Goal: Information Seeking & Learning: Find specific fact

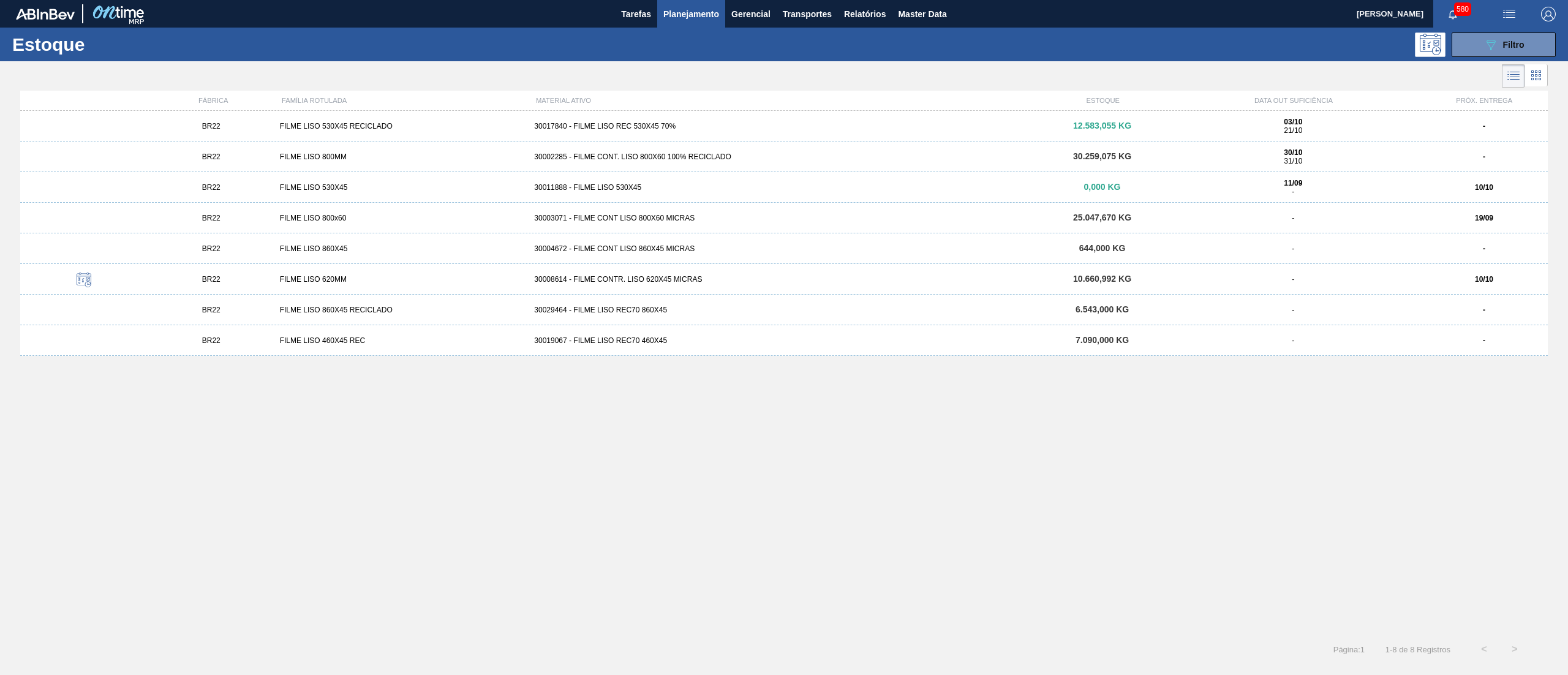
click at [699, 19] on span "Planejamento" at bounding box center [691, 14] width 56 height 14
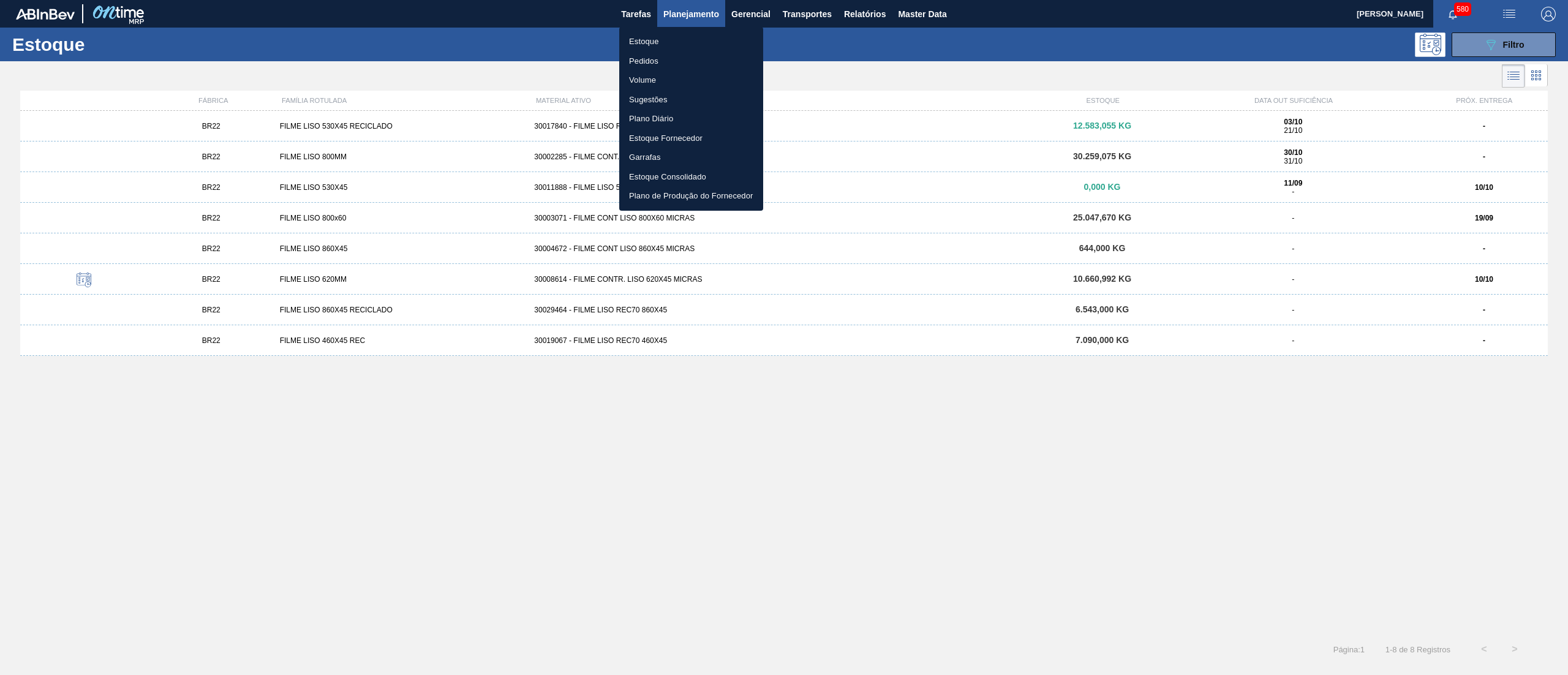
click at [1529, 76] on div at bounding box center [784, 338] width 1568 height 675
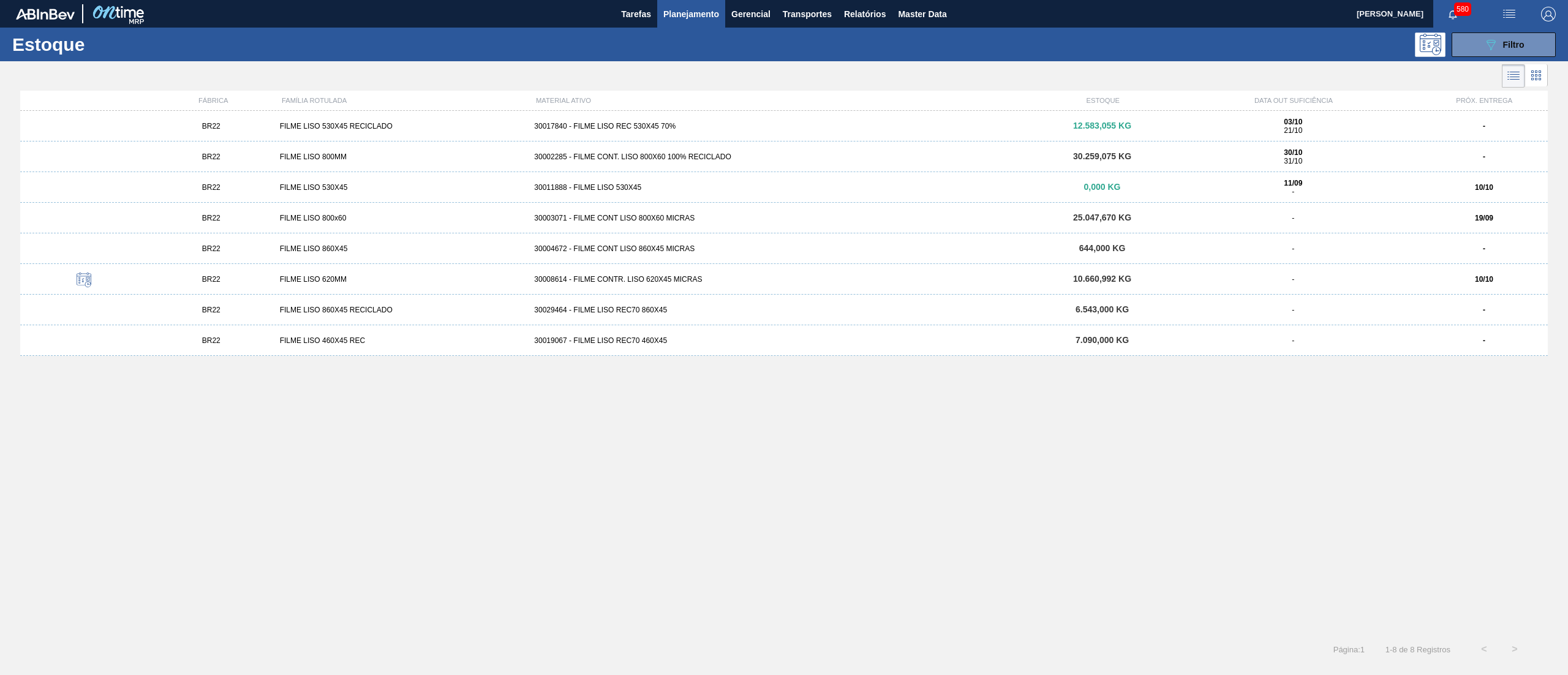
click at [1537, 77] on icon at bounding box center [1535, 75] width 14 height 14
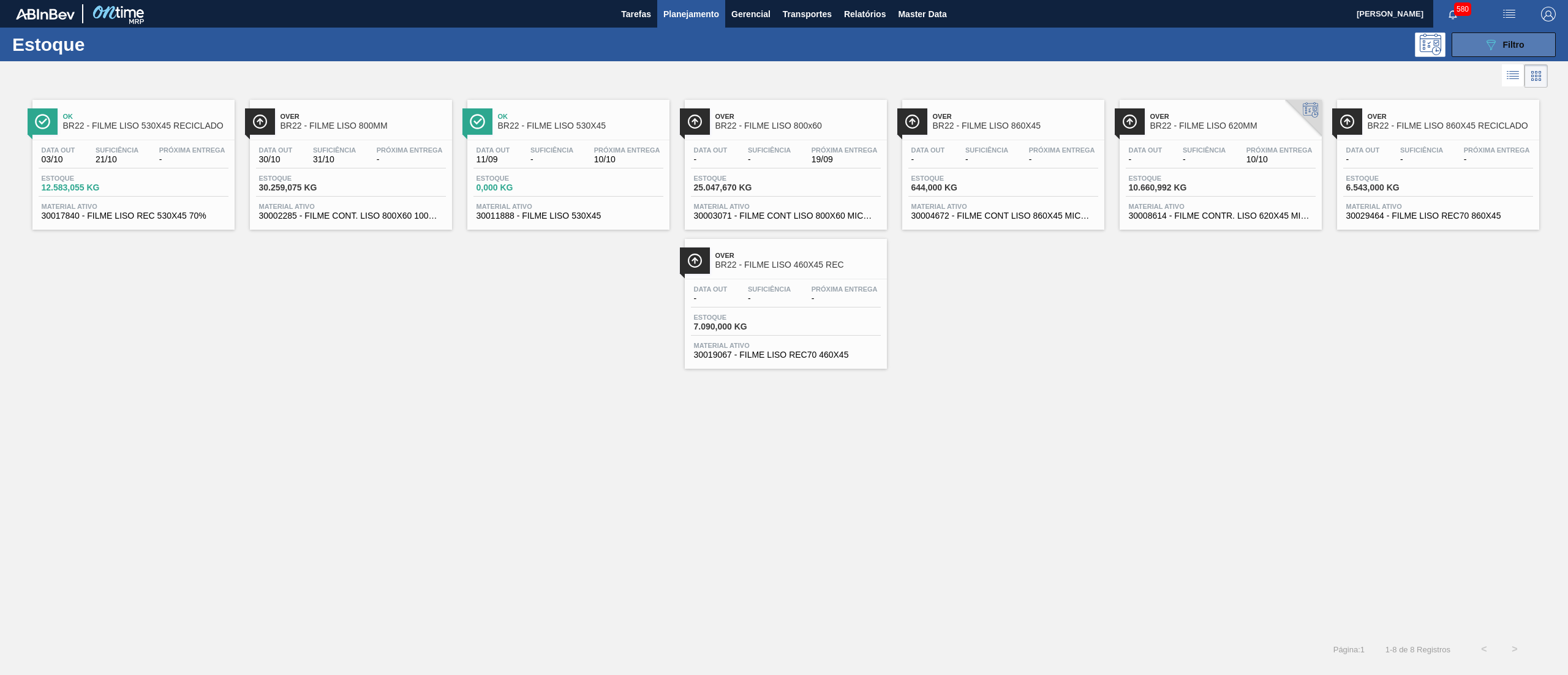
click at [1494, 41] on icon at bounding box center [1491, 45] width 9 height 11
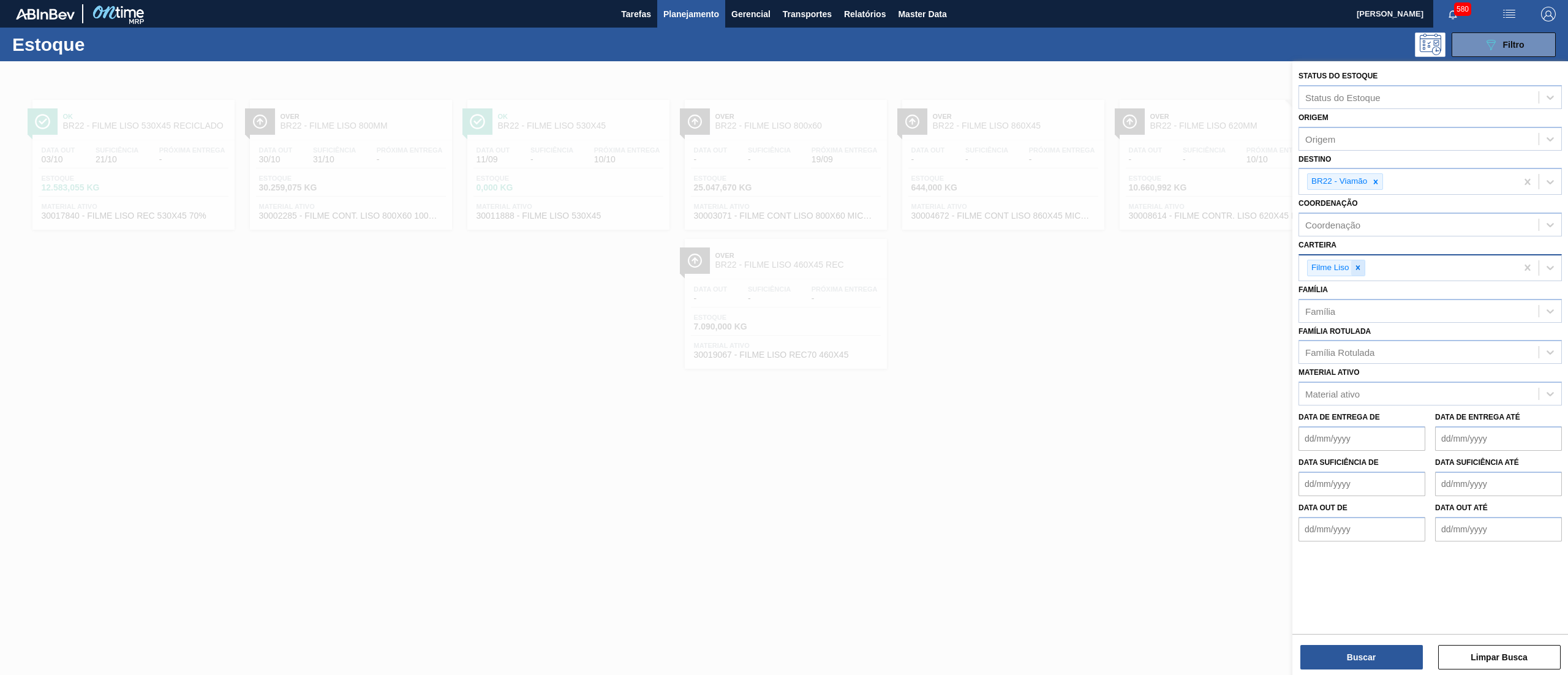
click at [1358, 262] on div at bounding box center [1358, 268] width 14 height 15
type input "[GEOGRAPHIC_DATA]"
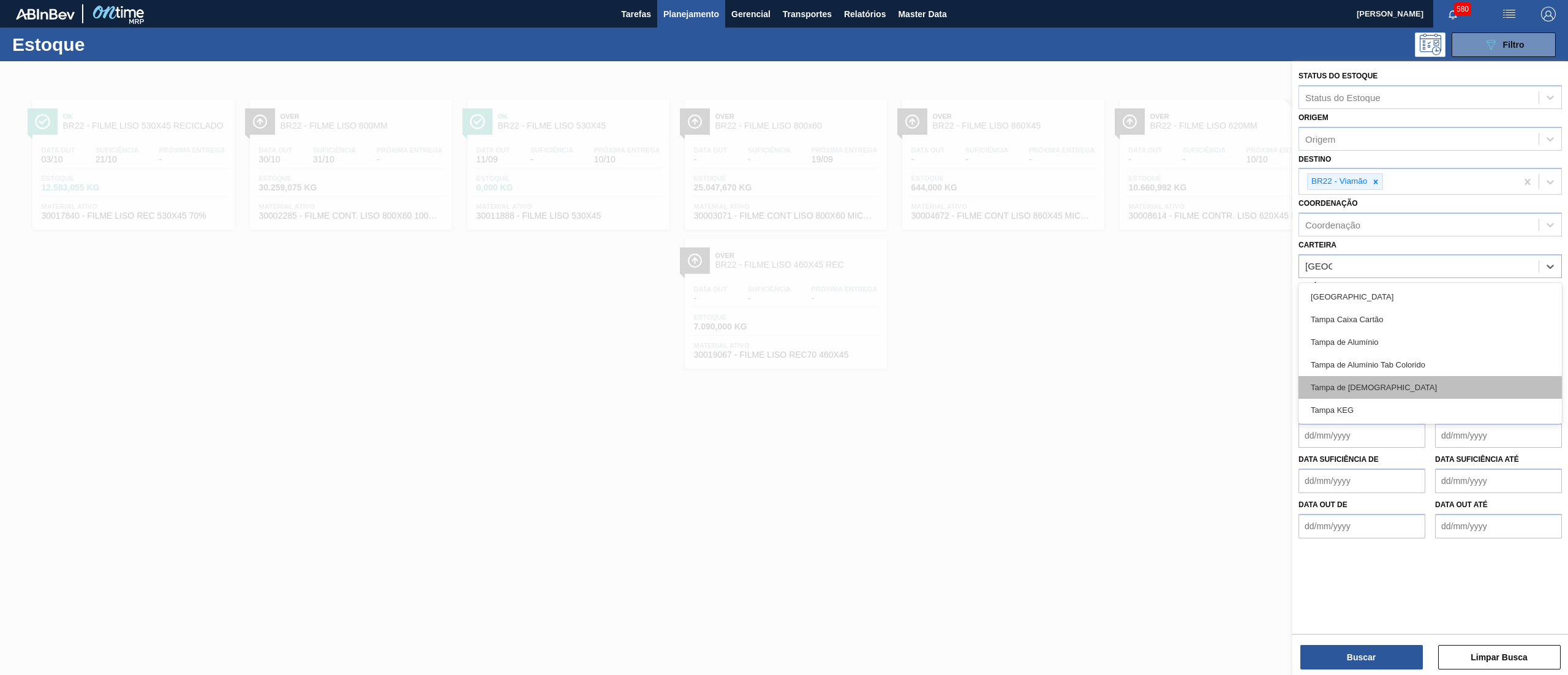
click at [1390, 394] on div "Tampa de [DEMOGRAPHIC_DATA]" at bounding box center [1430, 387] width 264 height 23
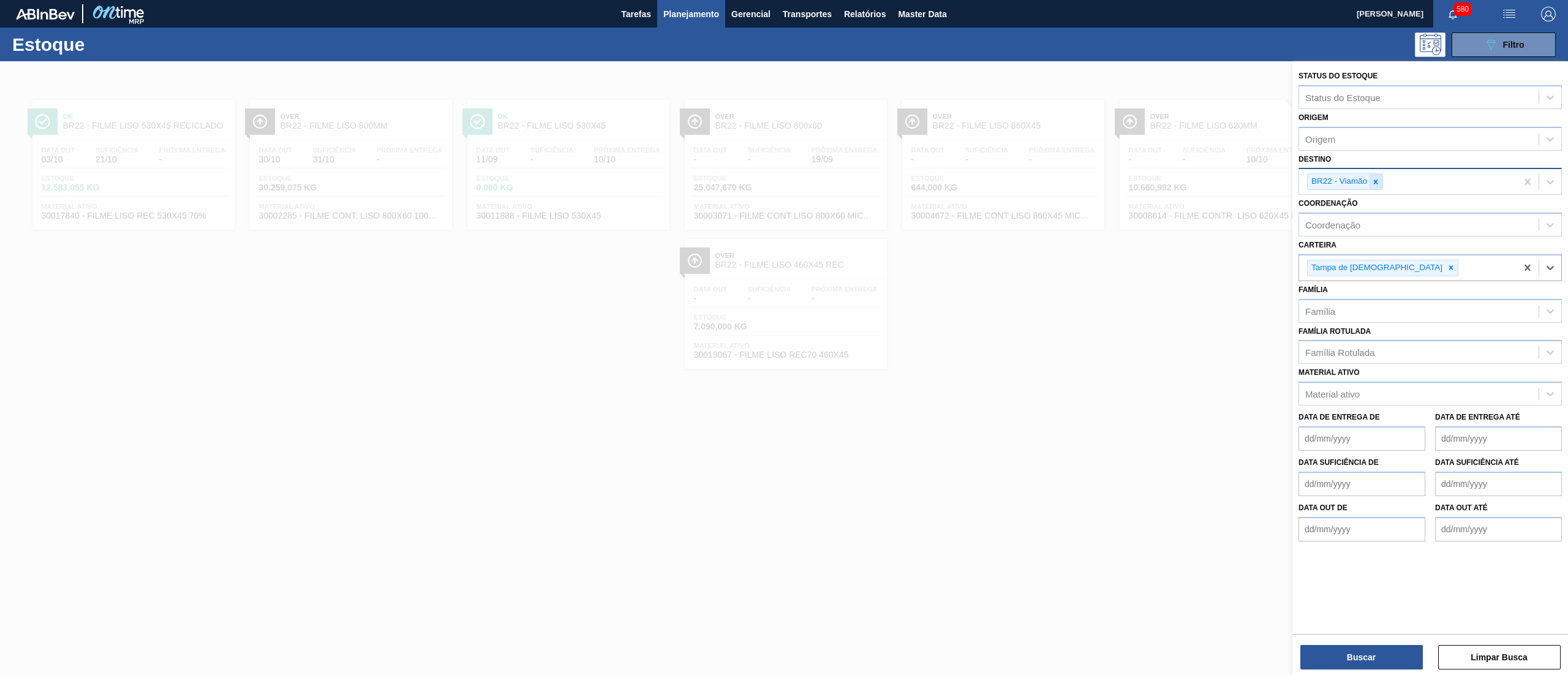
click at [1373, 182] on icon at bounding box center [1376, 182] width 9 height 9
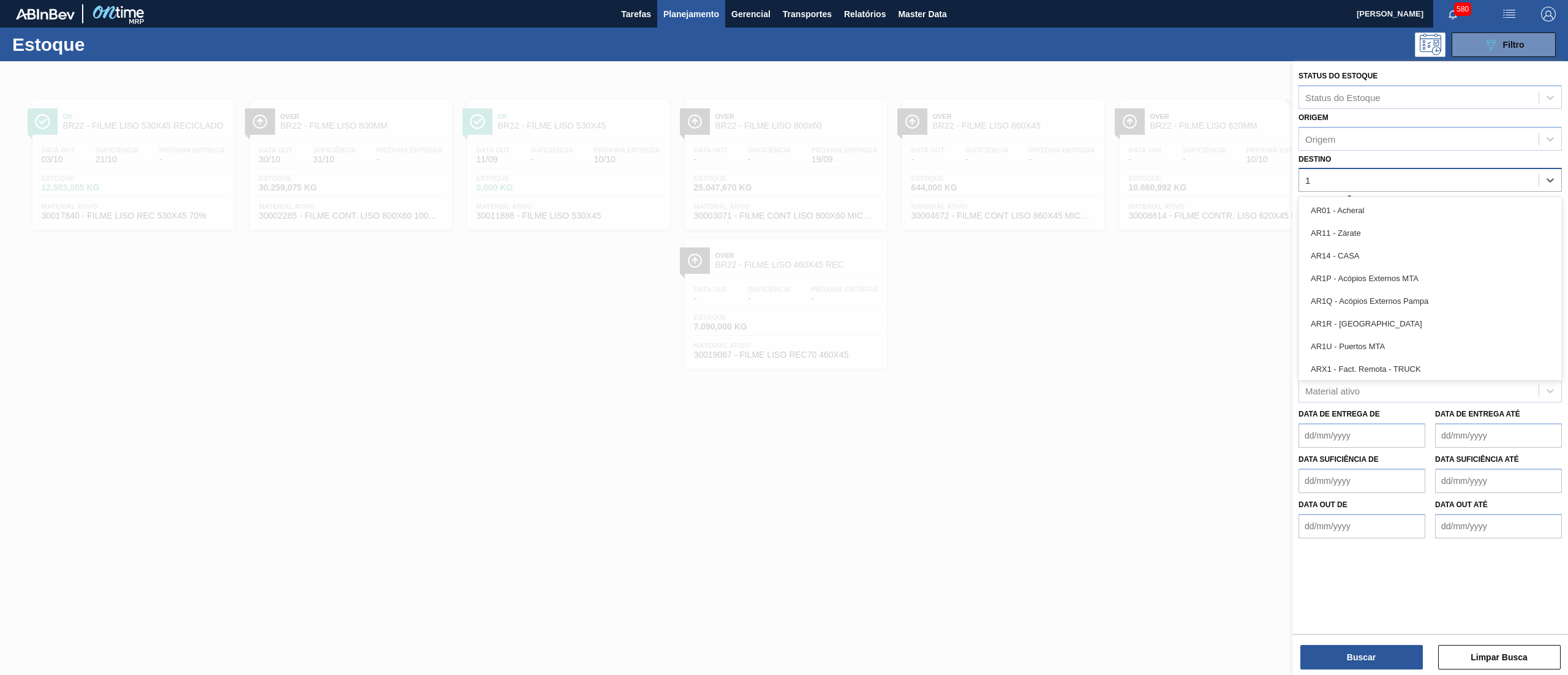
type input "16"
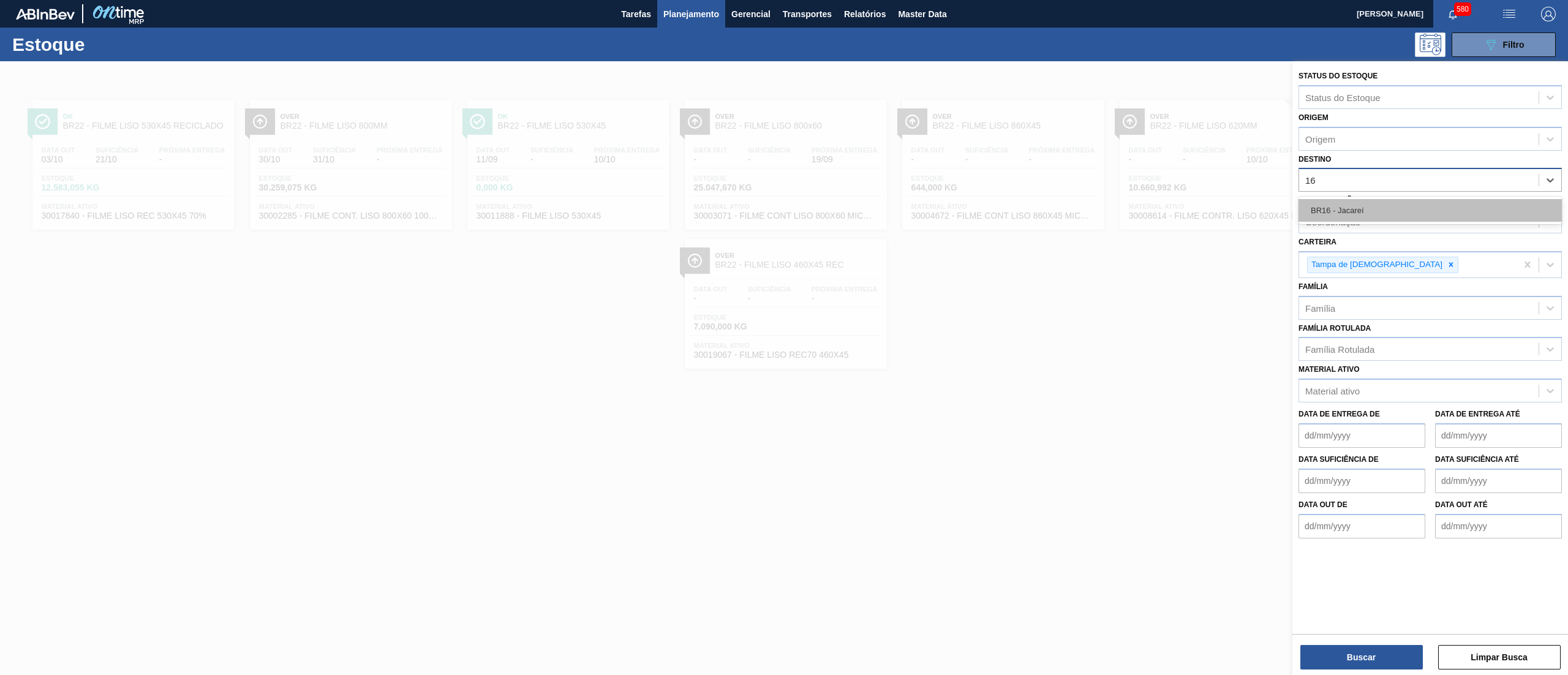
click at [1370, 206] on div "BR16 - Jacareí" at bounding box center [1430, 210] width 264 height 23
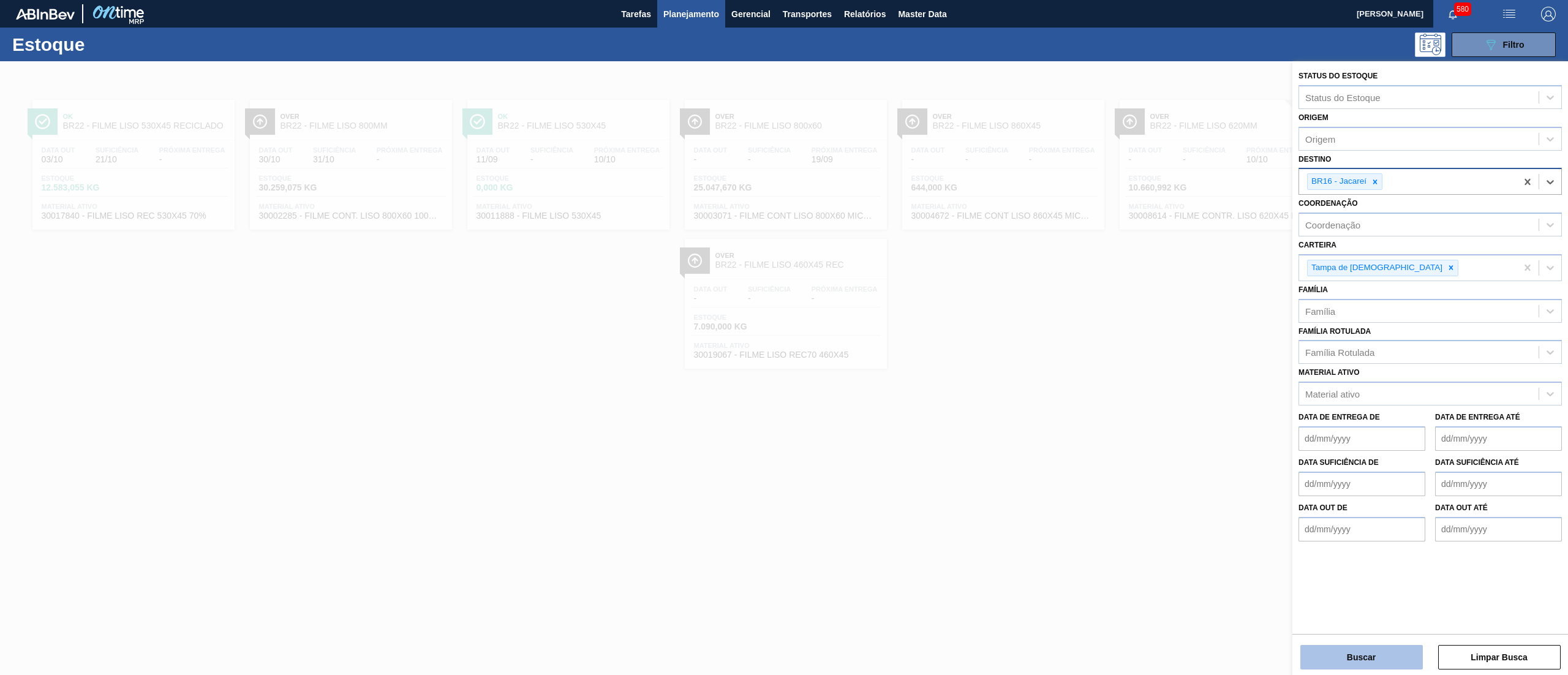
click at [1351, 646] on button "Buscar" at bounding box center [1361, 657] width 123 height 24
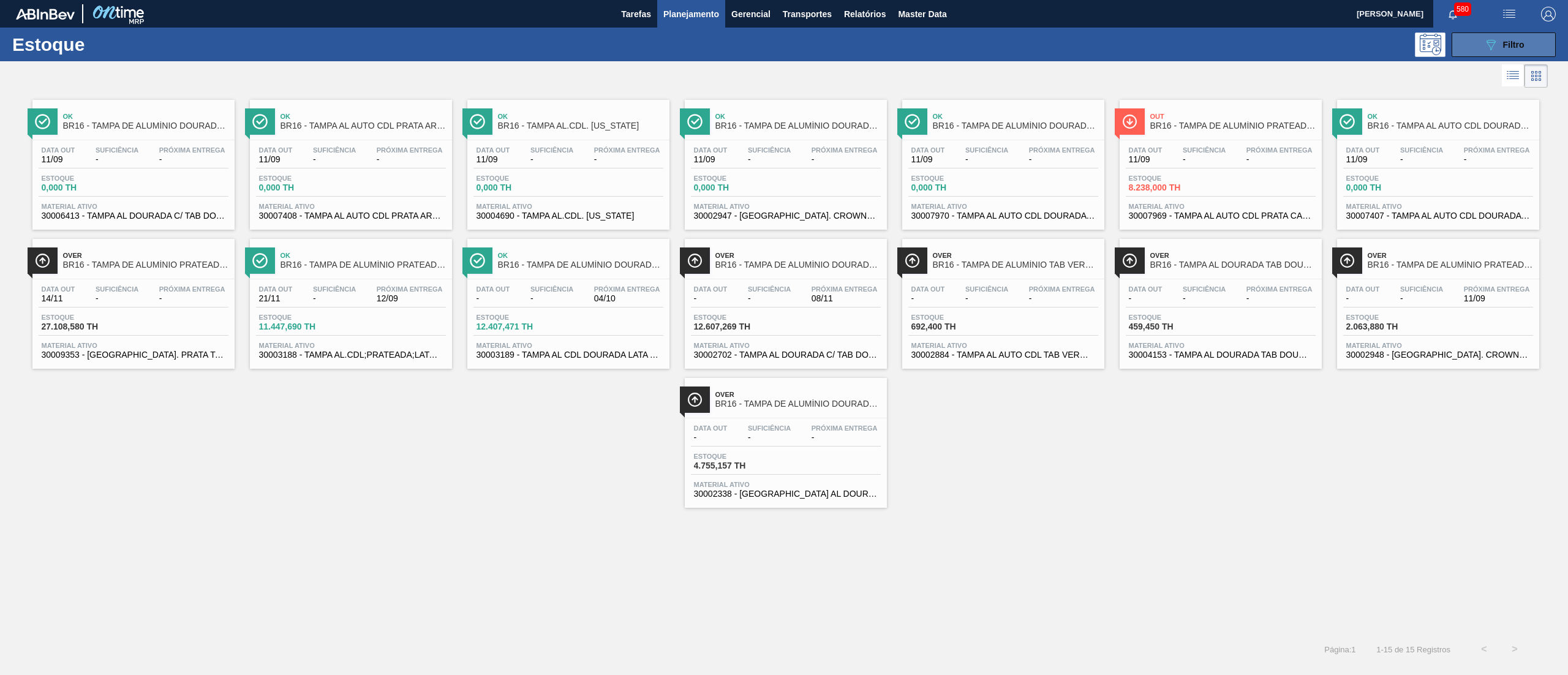
click at [1478, 41] on button "089F7B8B-B2A5-4AFE-B5C0-19BA573D28AC Filtro" at bounding box center [1504, 44] width 104 height 24
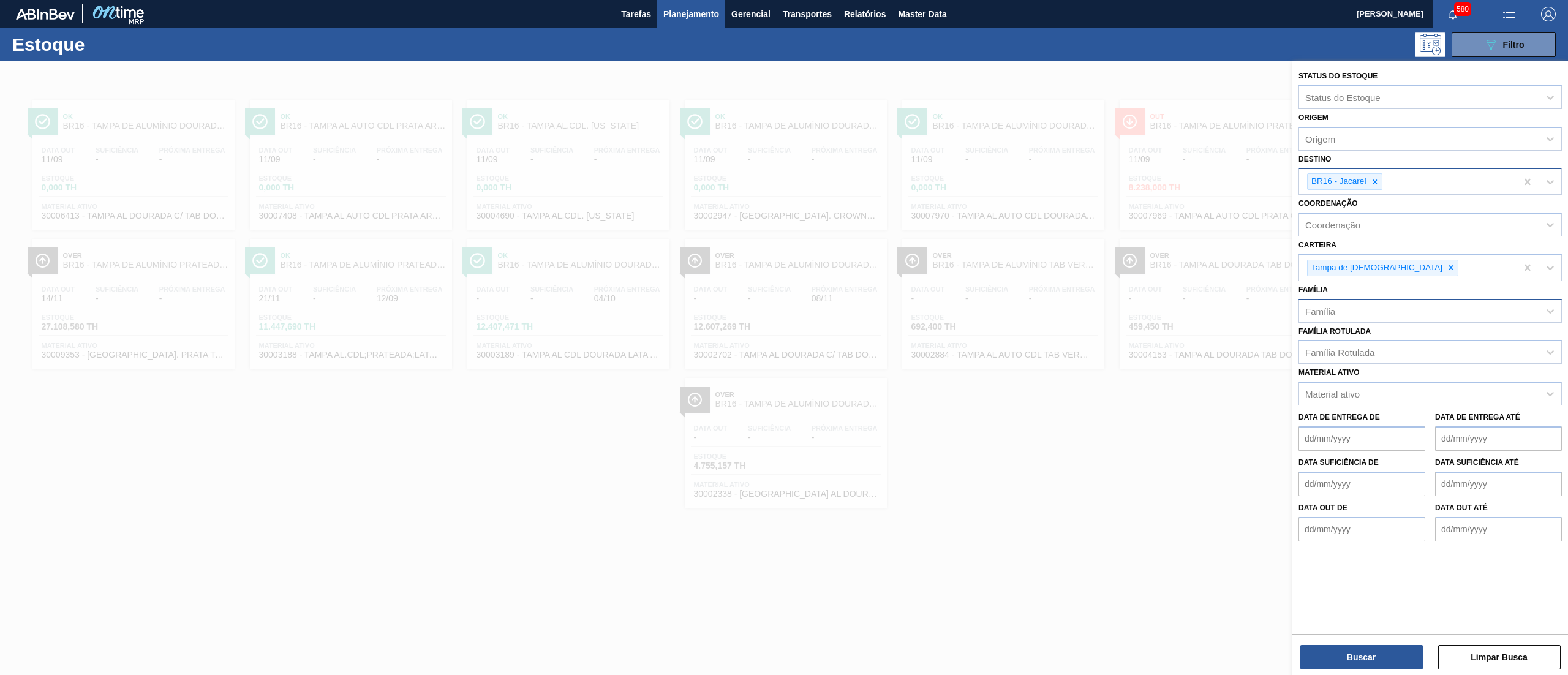
click at [1375, 312] on div "Família" at bounding box center [1418, 311] width 239 height 18
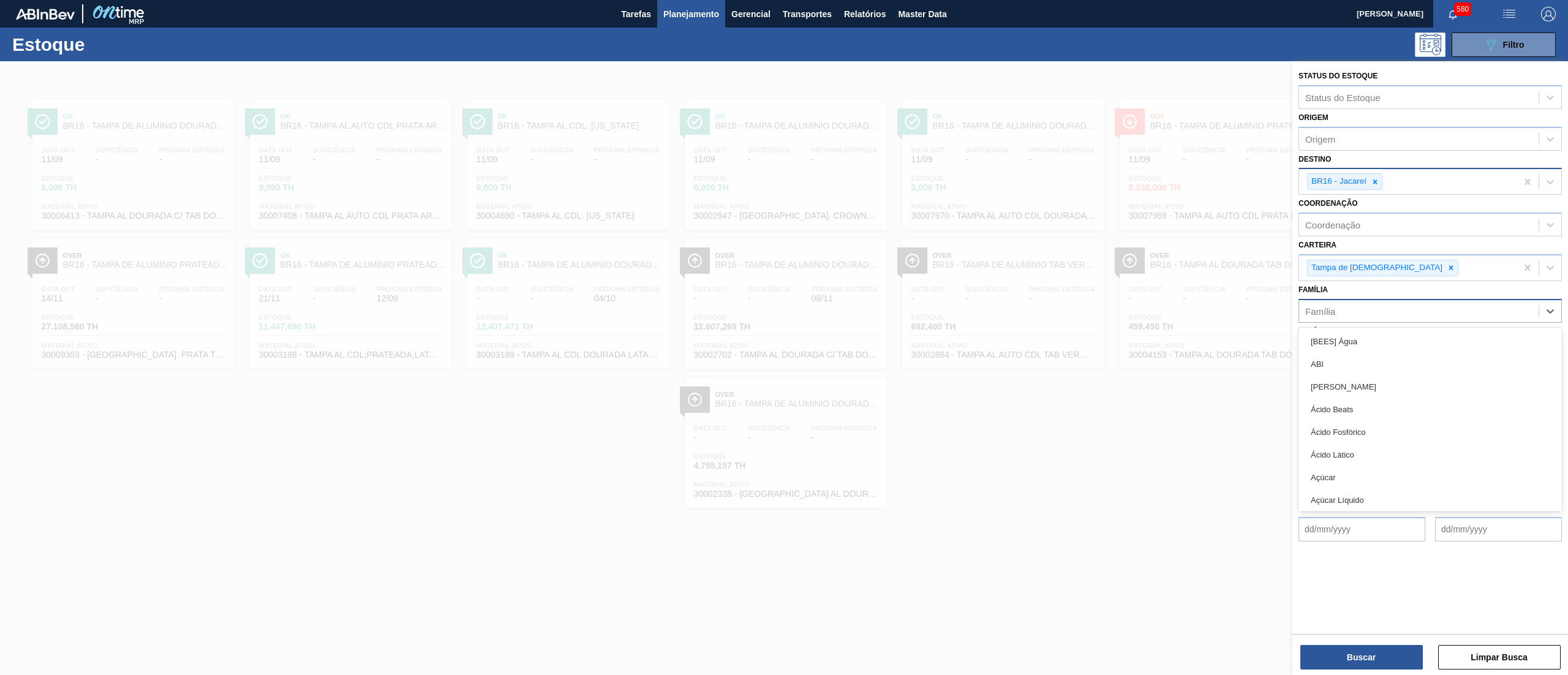
paste input "SUCO DE LIMÃO SICILIANO"
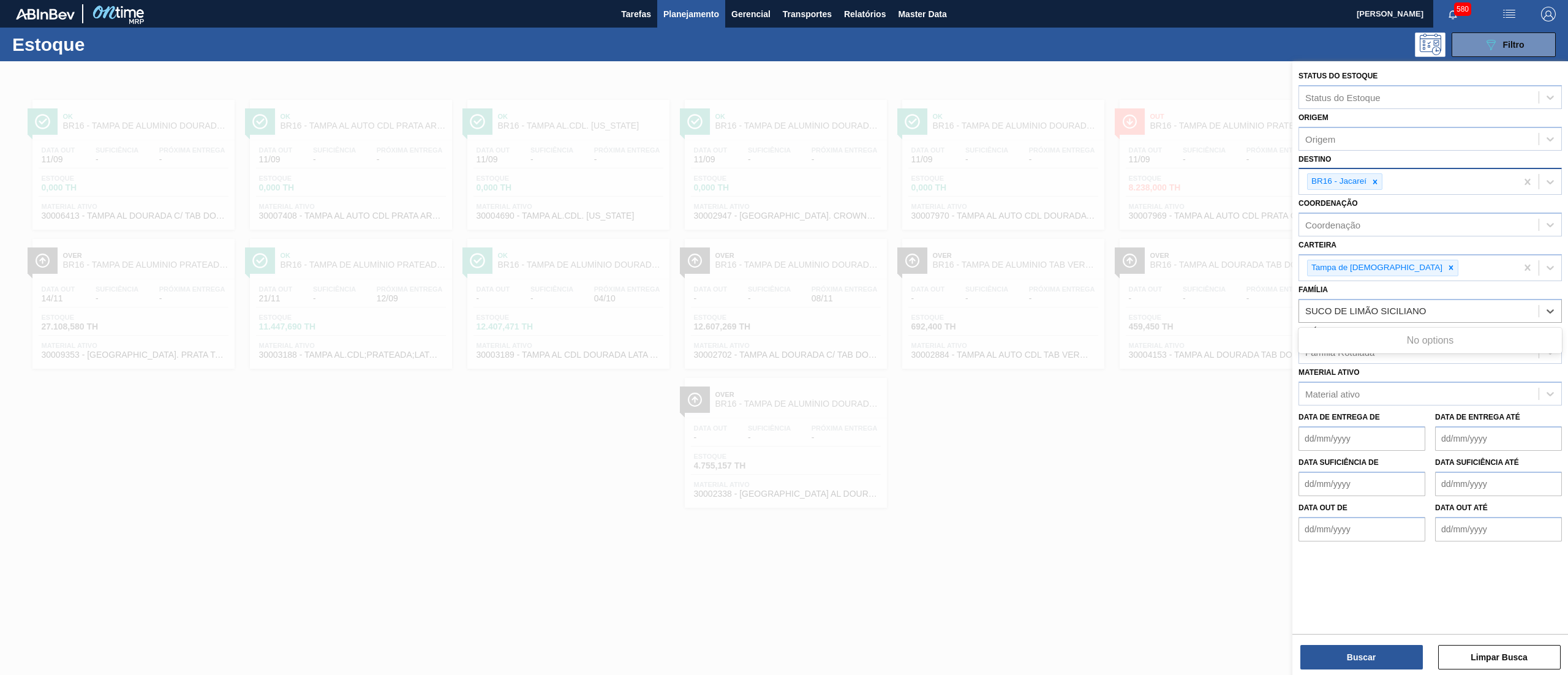
type input "SUCO DE LIMÃO SICILIANO"
click at [1369, 288] on div "Família Família" at bounding box center [1430, 302] width 264 height 42
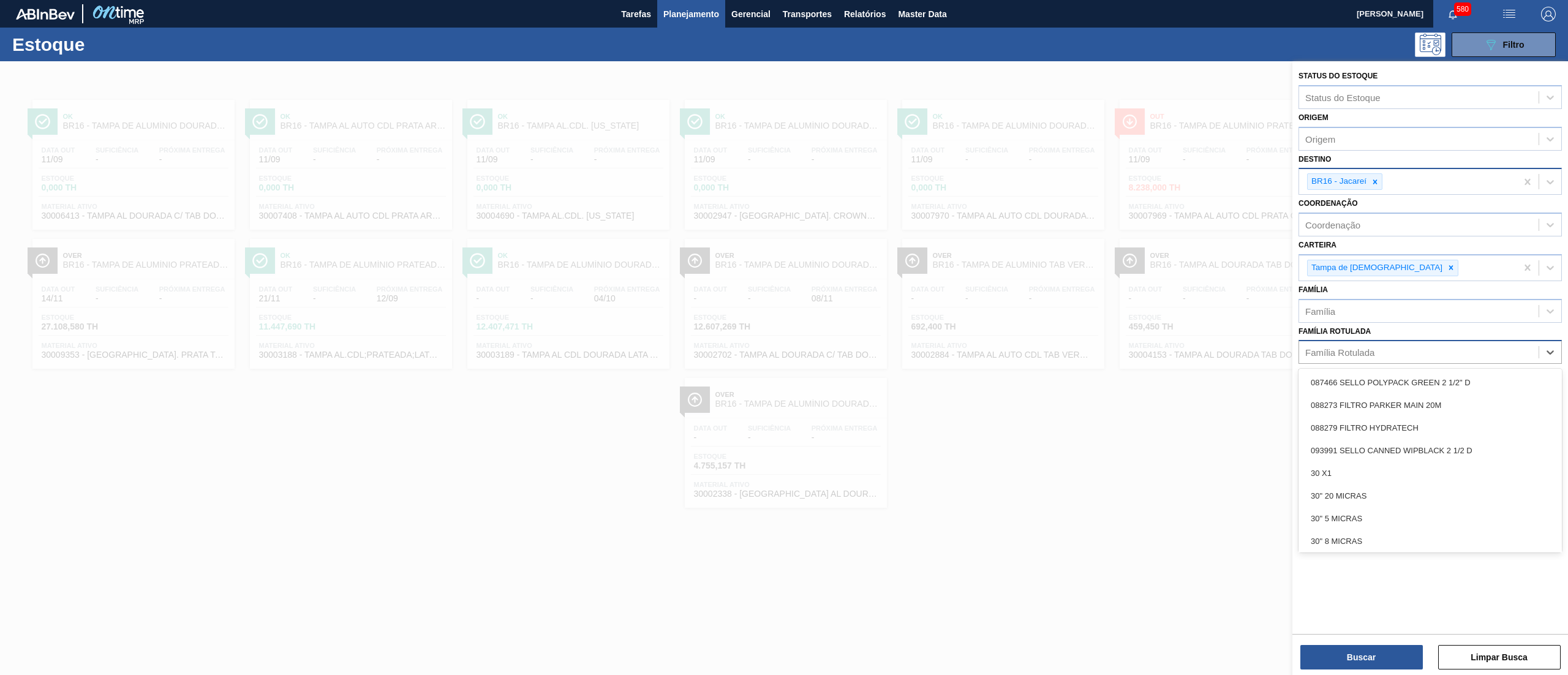
click at [1378, 348] on div "Família Rotulada" at bounding box center [1418, 353] width 239 height 18
paste Rotulada "SUCO DE LIMÃO SICILIANO"
type Rotulada "SUCO DE LIMÃO SICILIANO"
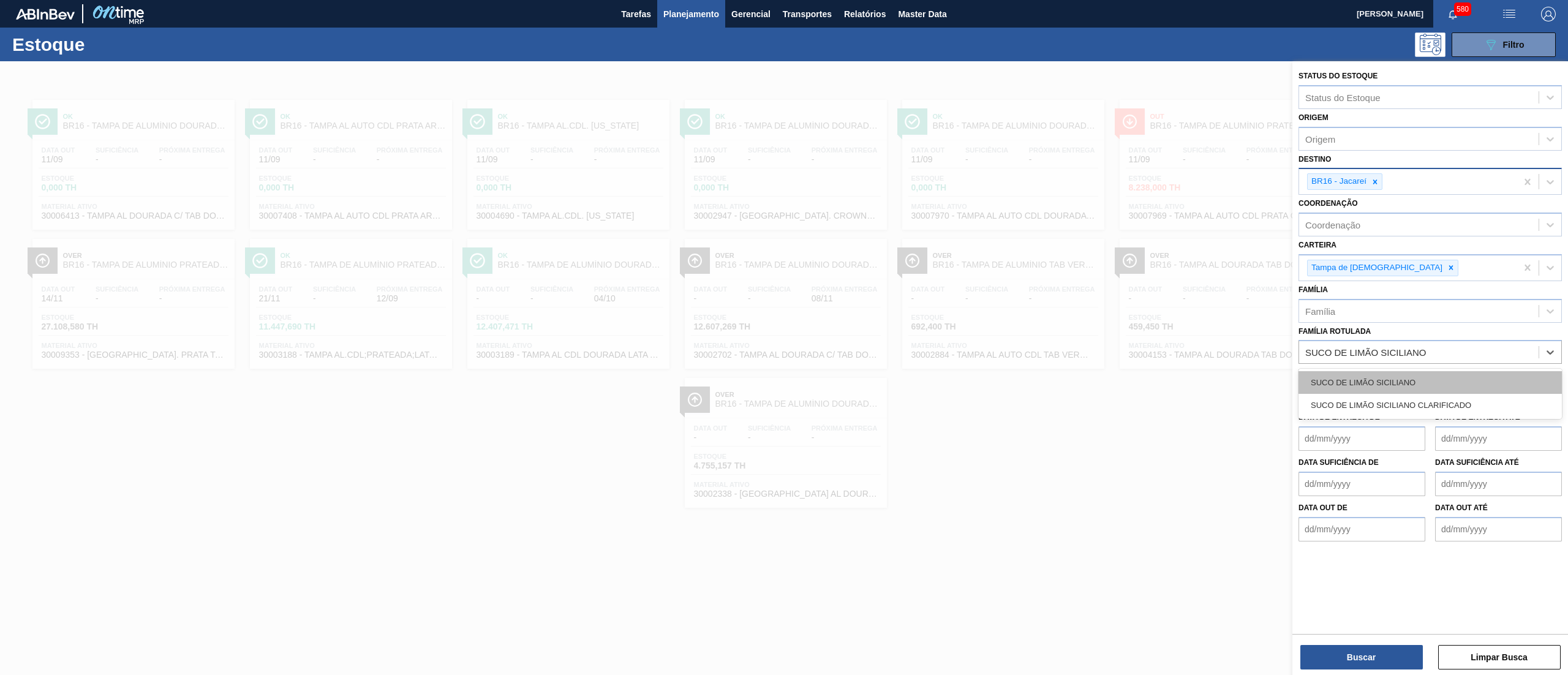
click at [1377, 388] on div "SUCO DE LIMÃO SICILIANO" at bounding box center [1430, 383] width 264 height 23
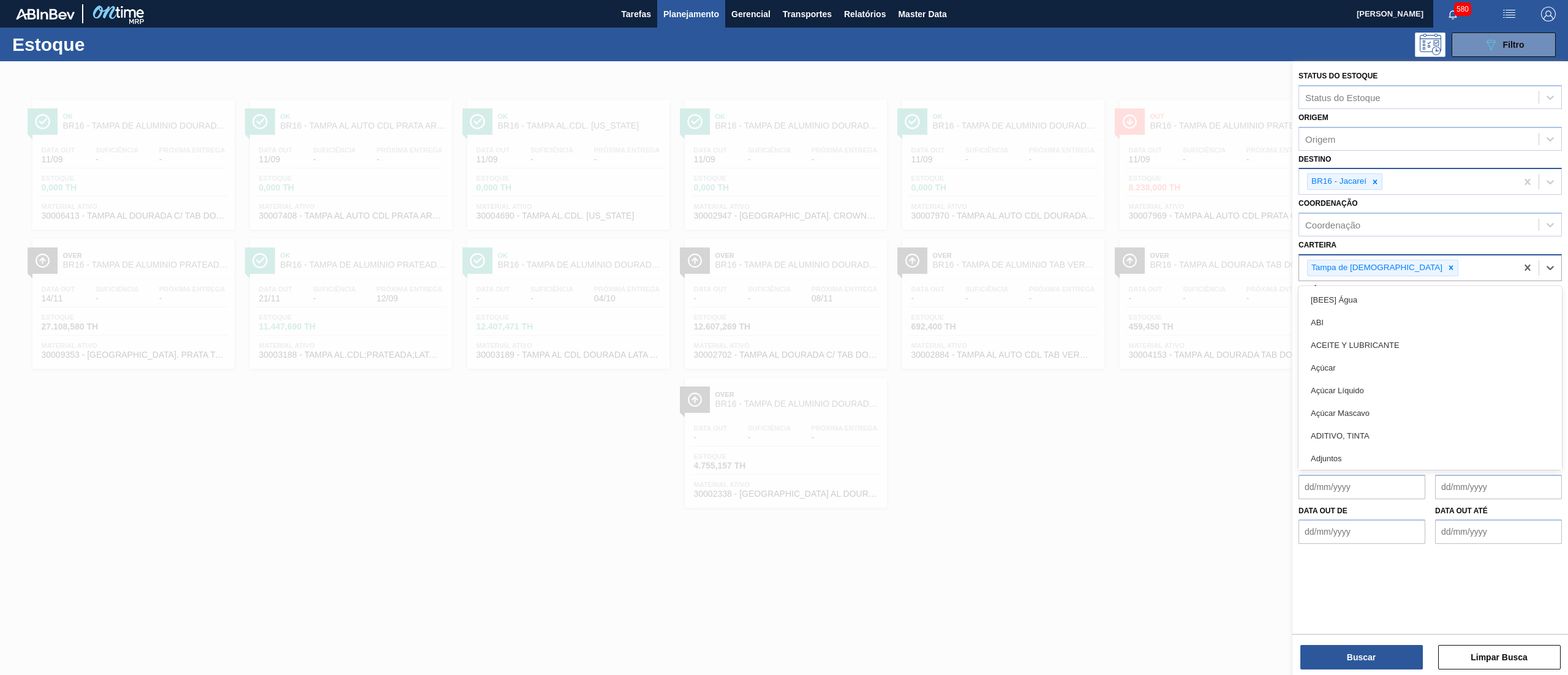
click at [1376, 257] on div "Tampa de [DEMOGRAPHIC_DATA]" at bounding box center [1407, 268] width 217 height 25
click at [1447, 264] on icon at bounding box center [1451, 268] width 9 height 9
click at [1375, 183] on icon at bounding box center [1375, 182] width 9 height 9
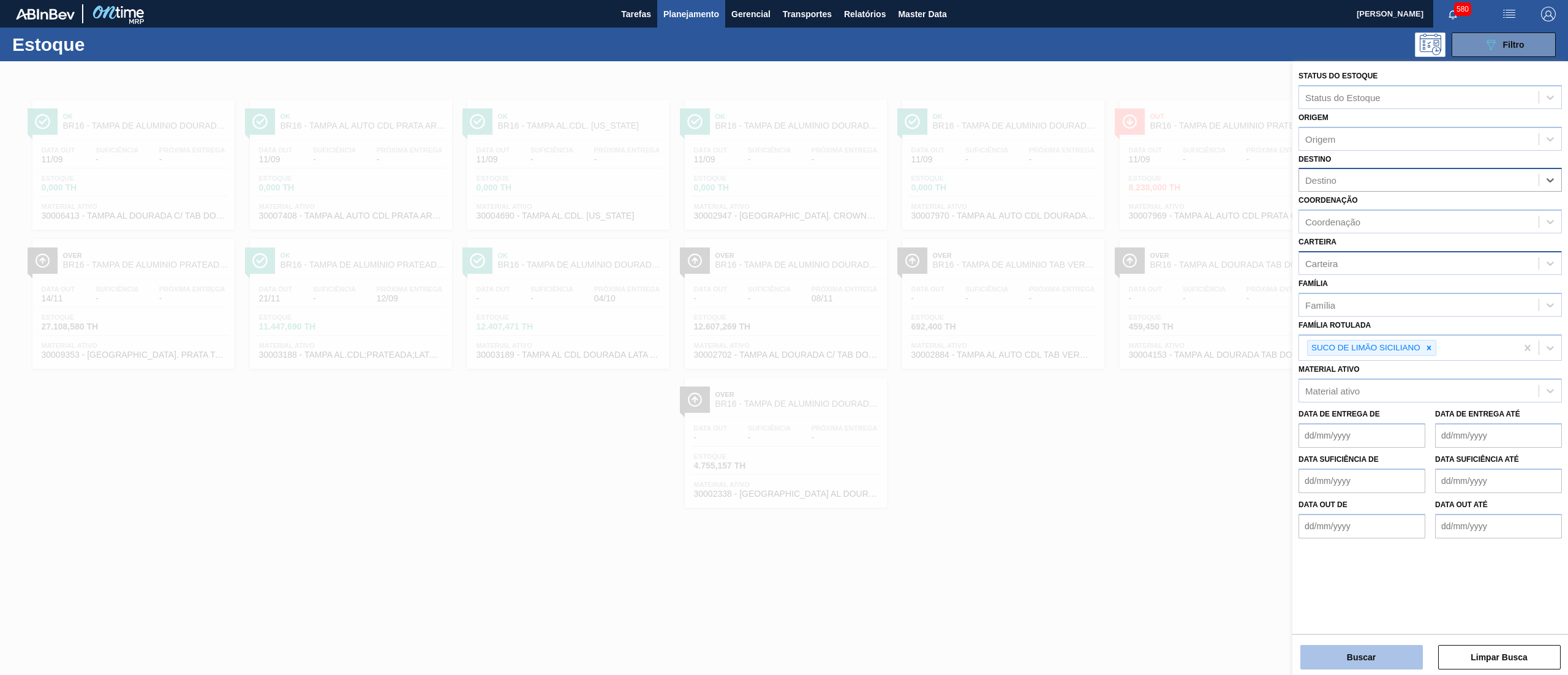
drag, startPoint x: 1363, startPoint y: 653, endPoint x: 1355, endPoint y: 653, distance: 8.0
click at [1355, 653] on button "Buscar" at bounding box center [1361, 657] width 123 height 24
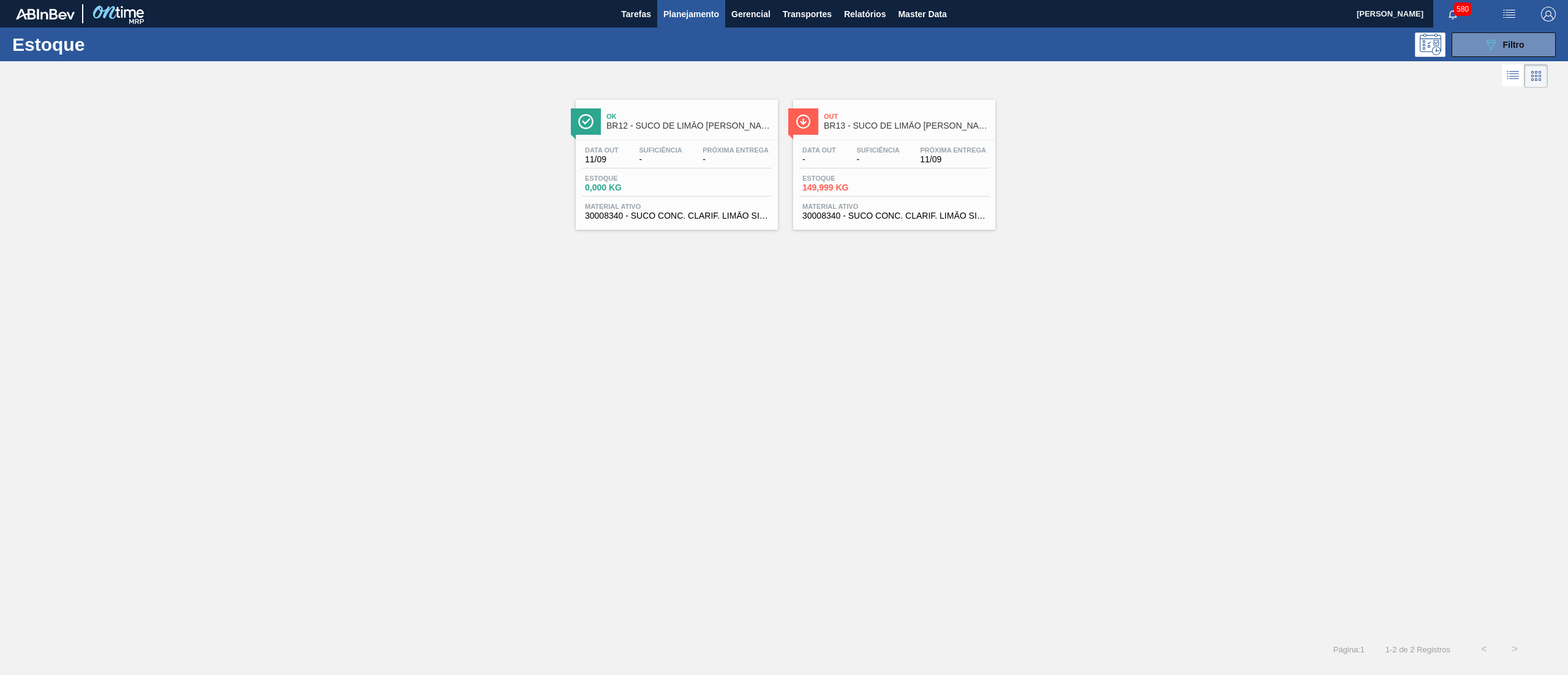
click at [838, 217] on span "30008340 - SUCO CONC. CLARIF. LIMÃO SICILIANO" at bounding box center [894, 215] width 183 height 9
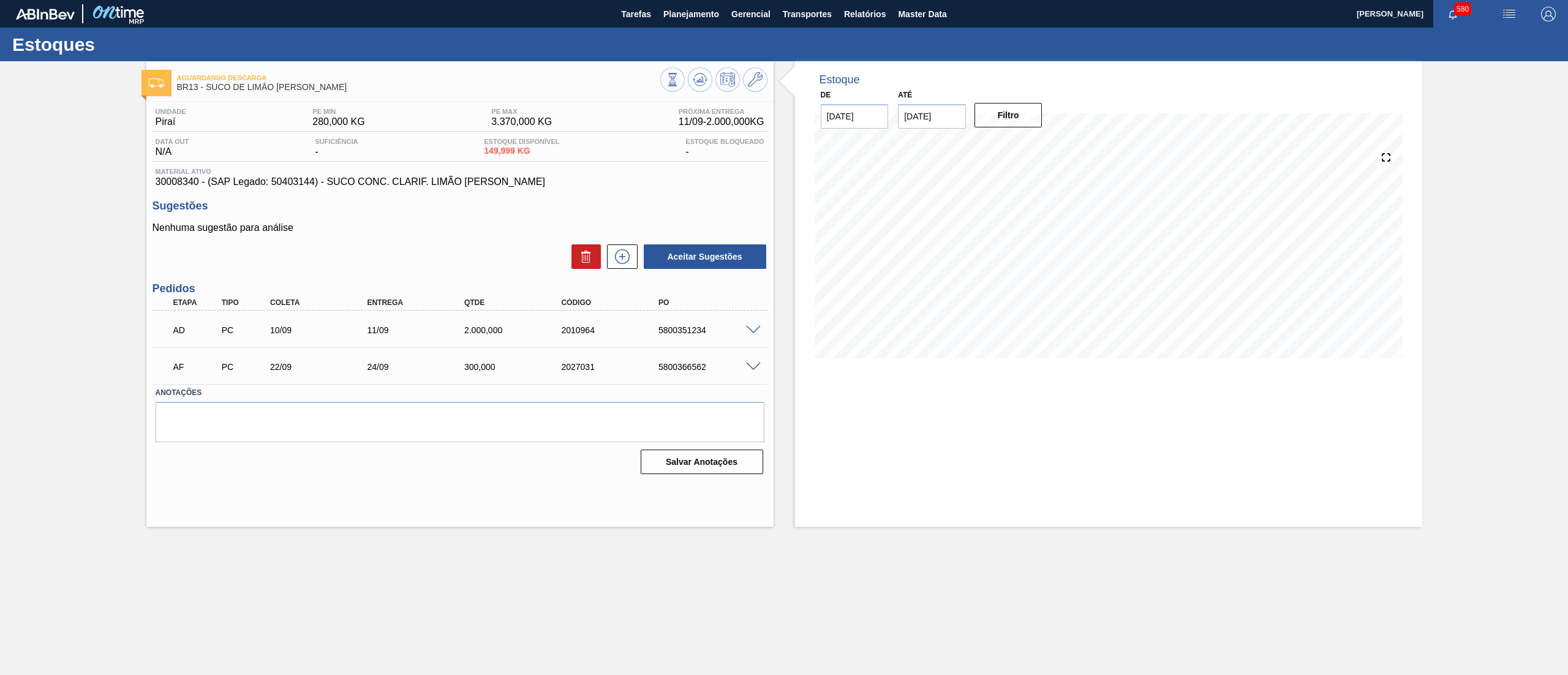
click at [755, 363] on span at bounding box center [753, 367] width 14 height 9
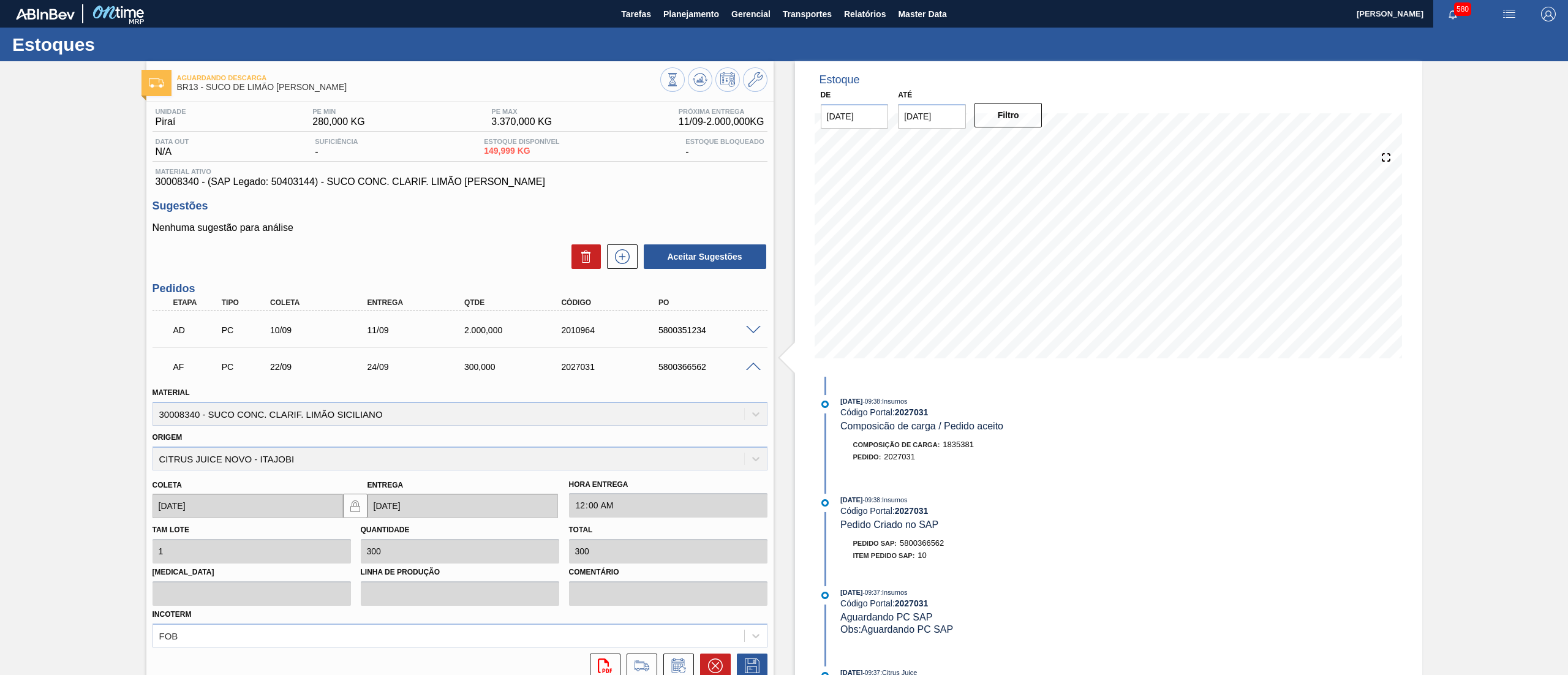
click at [755, 363] on span at bounding box center [753, 367] width 14 height 9
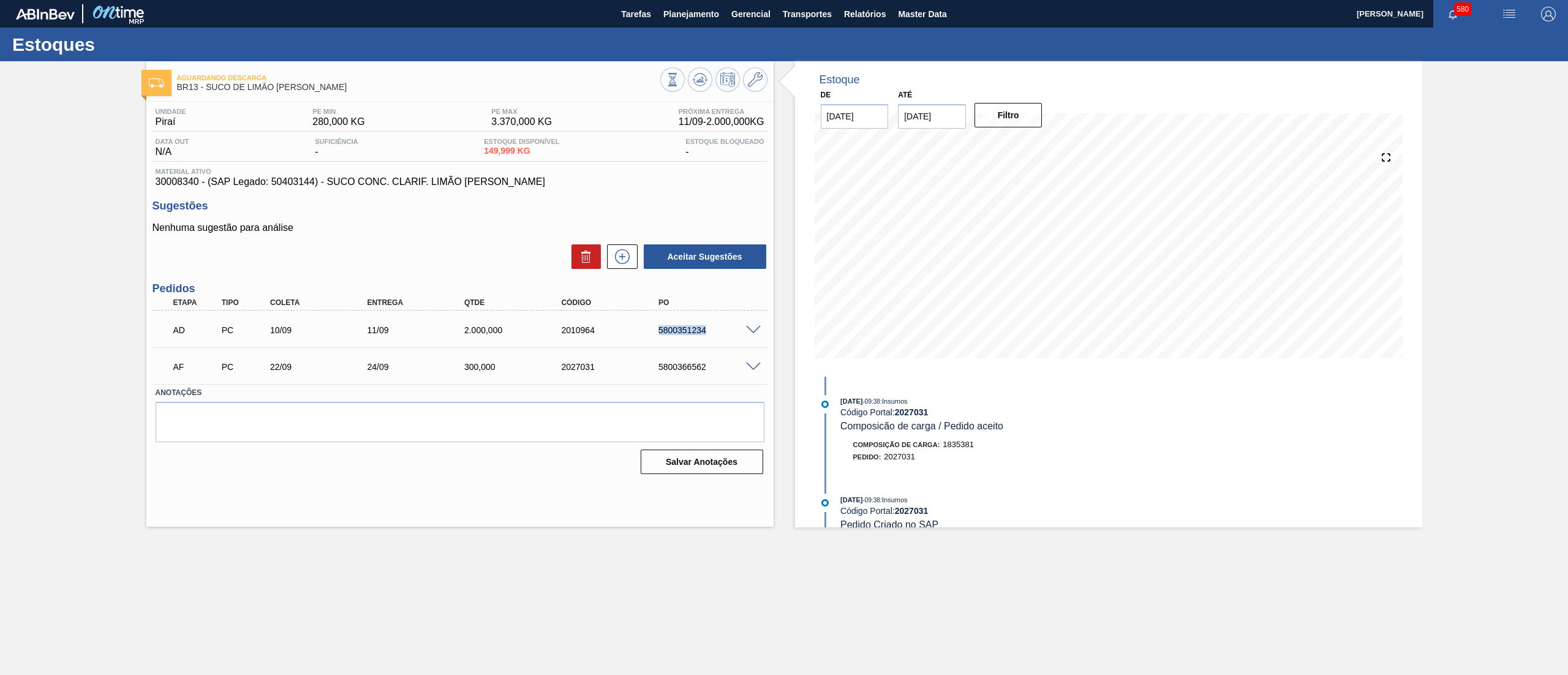
drag, startPoint x: 659, startPoint y: 330, endPoint x: 726, endPoint y: 341, distance: 67.9
click at [726, 341] on div "AD PC 10/09 11/09 2.000,000 2010964 5800351234" at bounding box center [456, 329] width 582 height 24
copy div "5800351234"
drag, startPoint x: 654, startPoint y: 369, endPoint x: 716, endPoint y: 374, distance: 62.2
click at [716, 374] on div "AF PC 22/09 24/09 300,000 2027031 5800366562" at bounding box center [456, 365] width 582 height 24
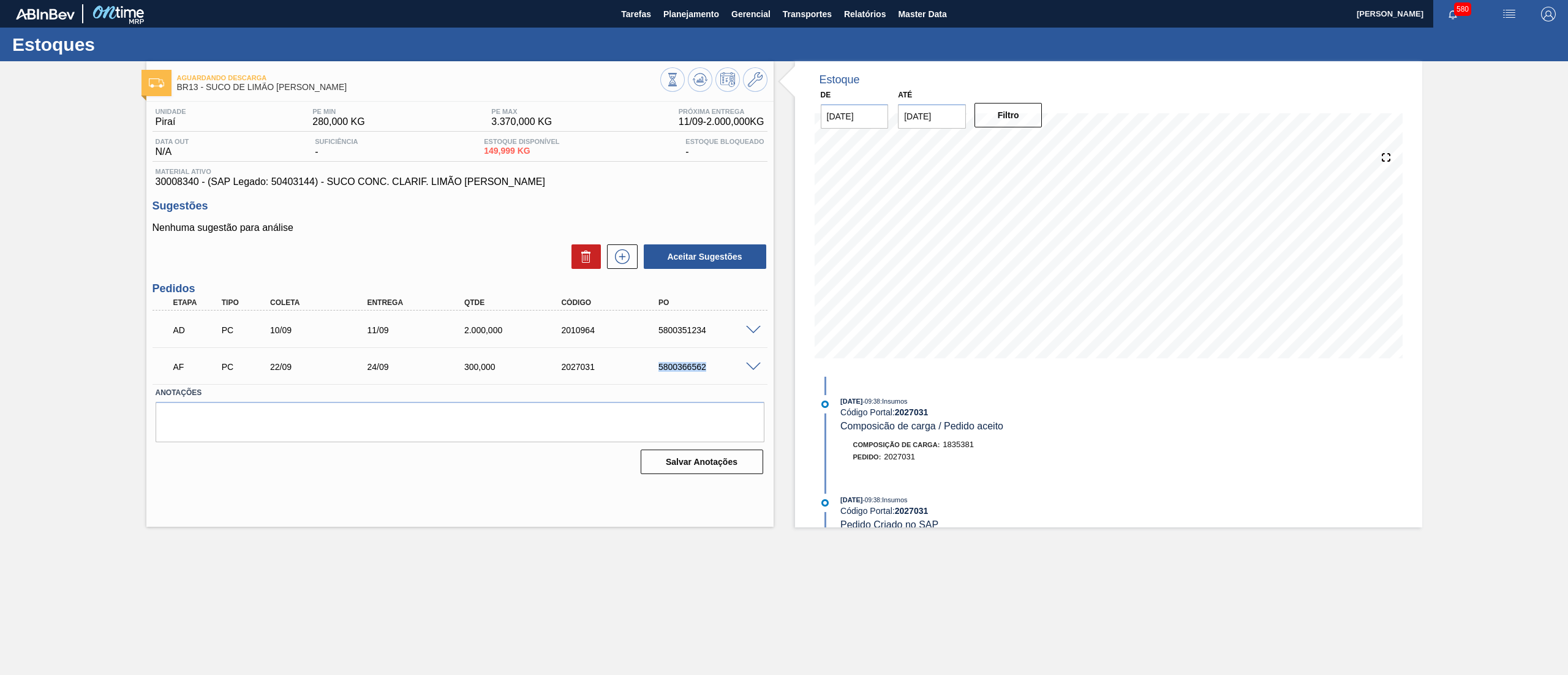
copy div "5800366562"
drag, startPoint x: 702, startPoint y: 16, endPoint x: 673, endPoint y: 29, distance: 31.8
click at [698, 16] on span "Planejamento" at bounding box center [691, 14] width 56 height 14
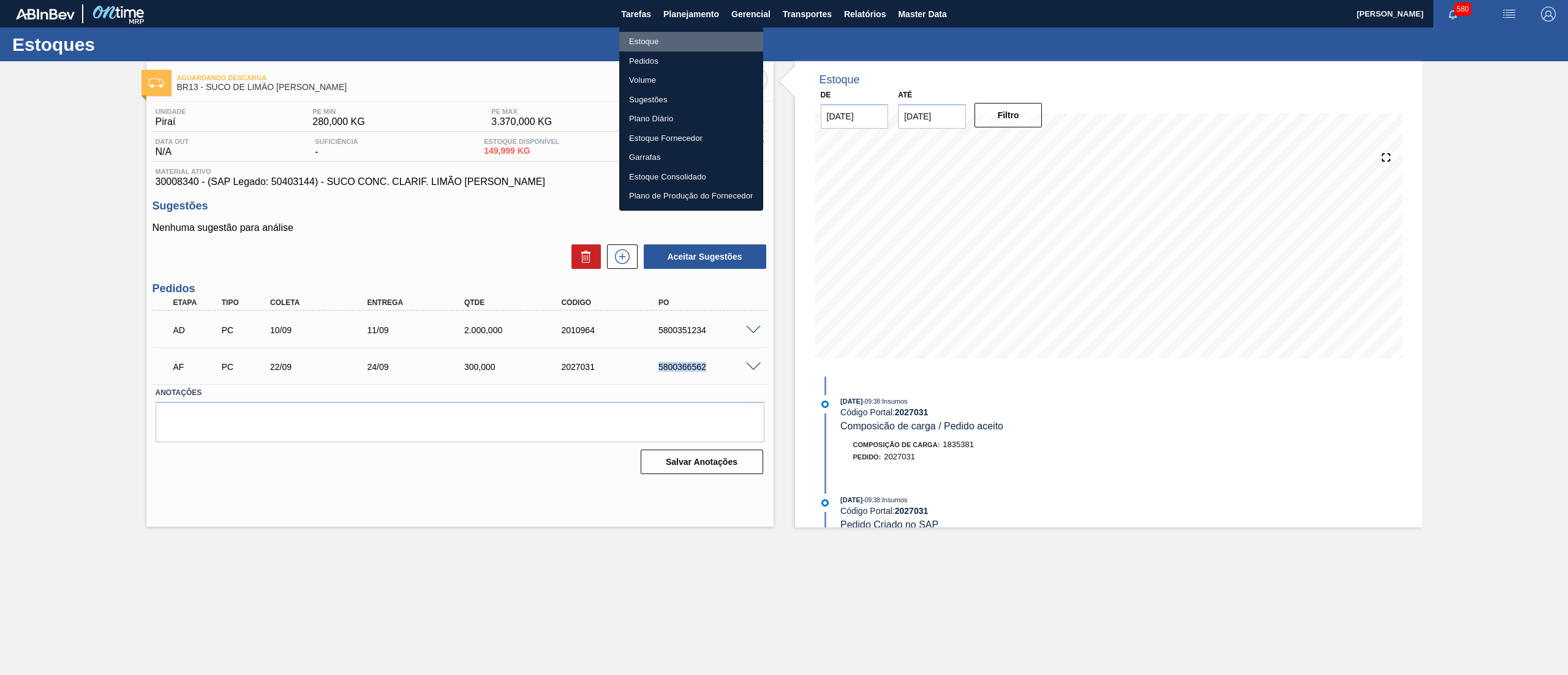
click at [662, 36] on li "Estoque" at bounding box center [691, 41] width 144 height 19
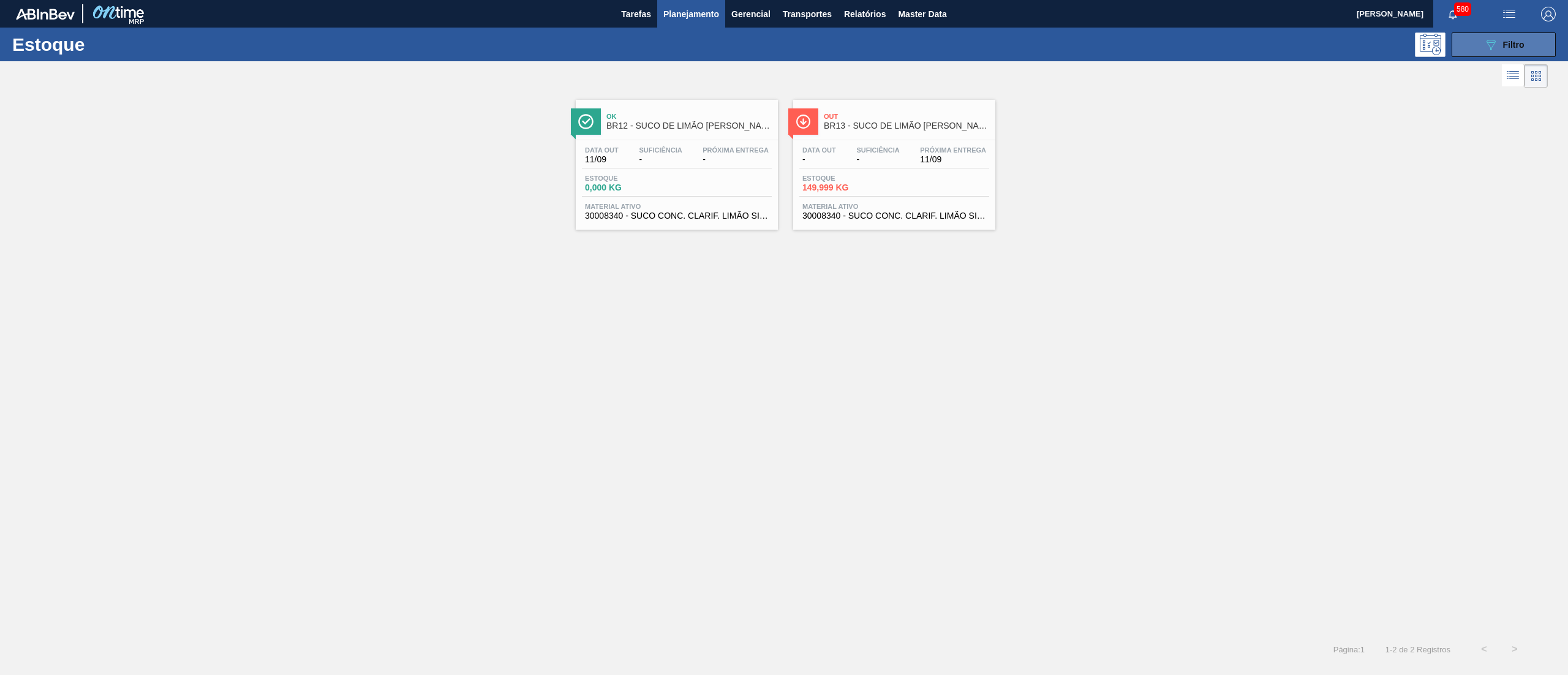
click at [1473, 34] on button "089F7B8B-B2A5-4AFE-B5C0-19BA573D28AC Filtro" at bounding box center [1504, 44] width 104 height 24
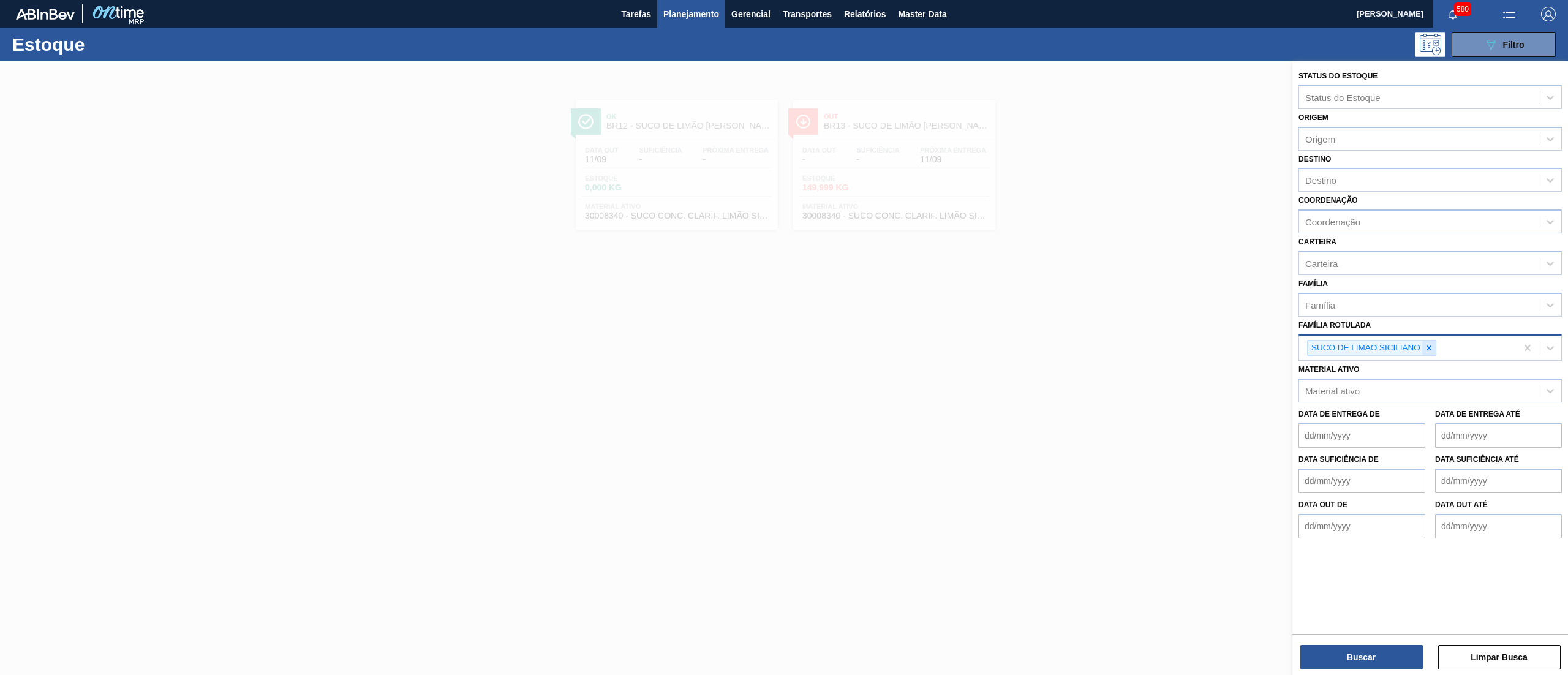
click at [1423, 348] on div at bounding box center [1429, 348] width 14 height 15
drag, startPoint x: 1331, startPoint y: 302, endPoint x: 1338, endPoint y: 302, distance: 7.0
click at [1338, 302] on div "Família" at bounding box center [1418, 304] width 239 height 18
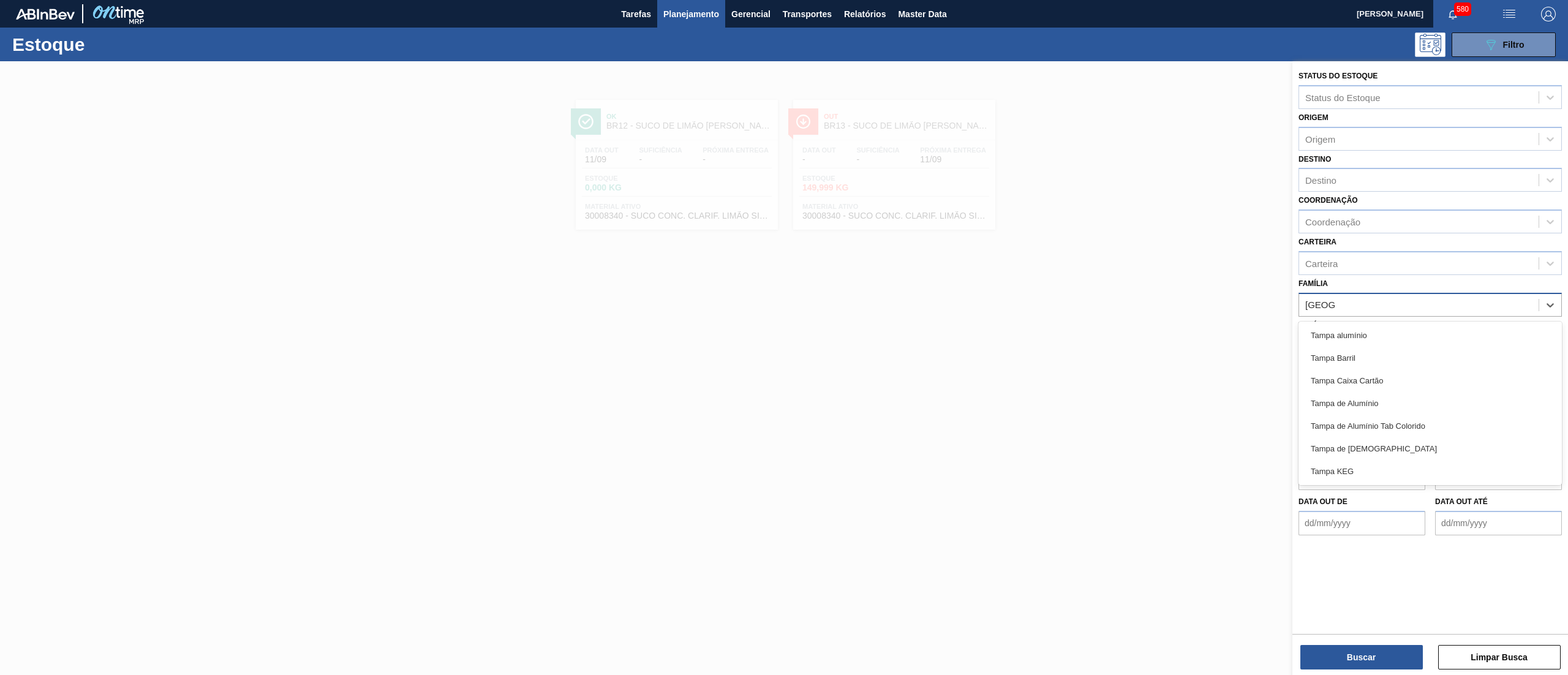
type input "tampa d"
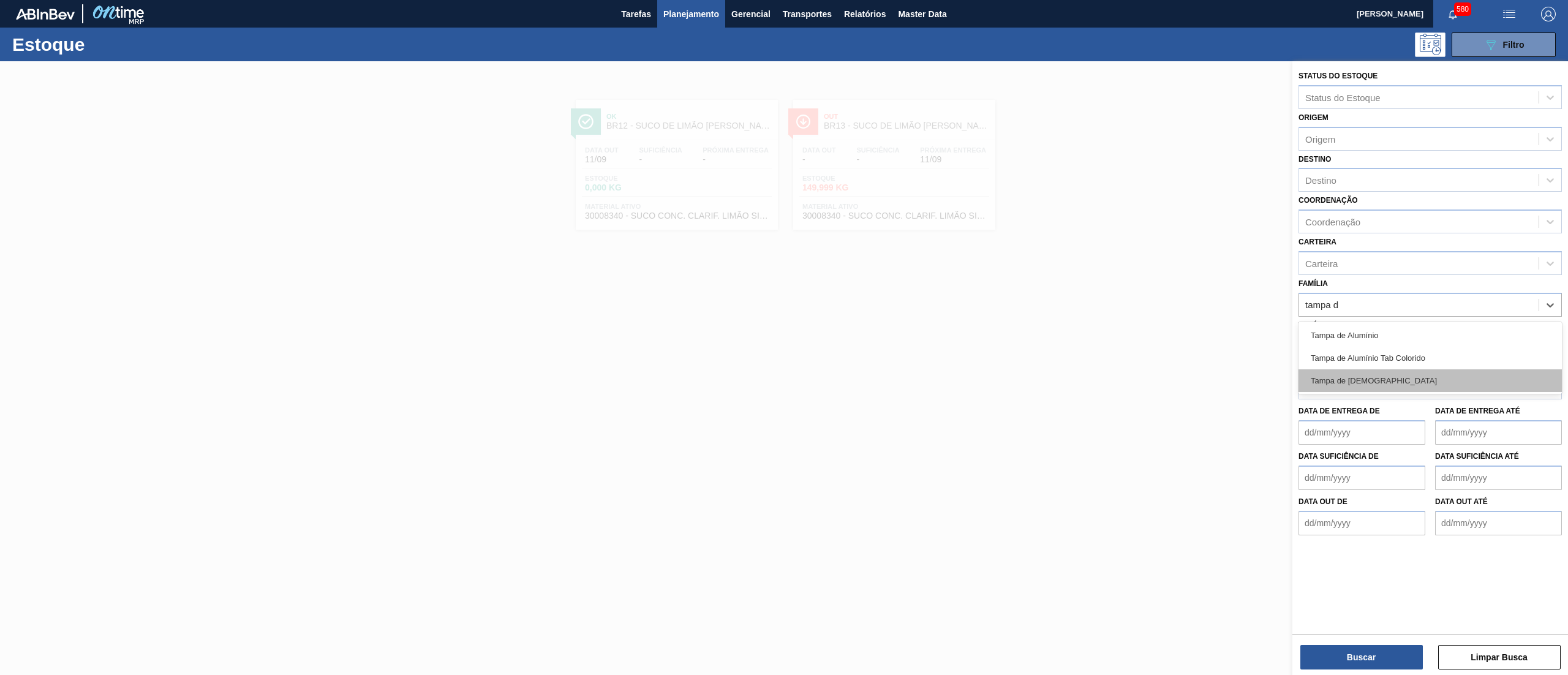
click at [1373, 384] on div "Tampa de [DEMOGRAPHIC_DATA]" at bounding box center [1430, 381] width 264 height 23
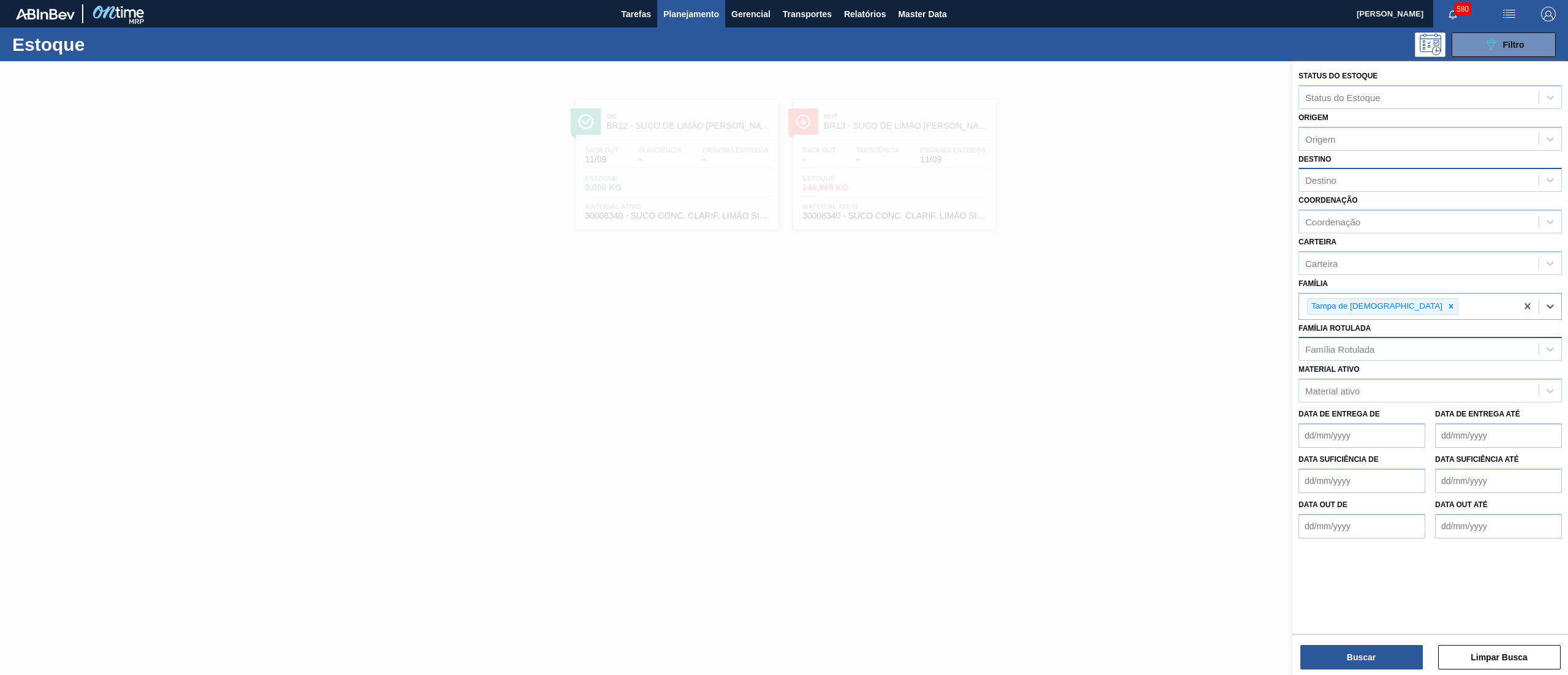
click at [1351, 177] on div "Destino" at bounding box center [1418, 180] width 239 height 18
type input "16"
click at [1384, 209] on div "BR16 - Jacareí" at bounding box center [1430, 210] width 264 height 23
click at [1353, 654] on button "Buscar" at bounding box center [1361, 657] width 123 height 24
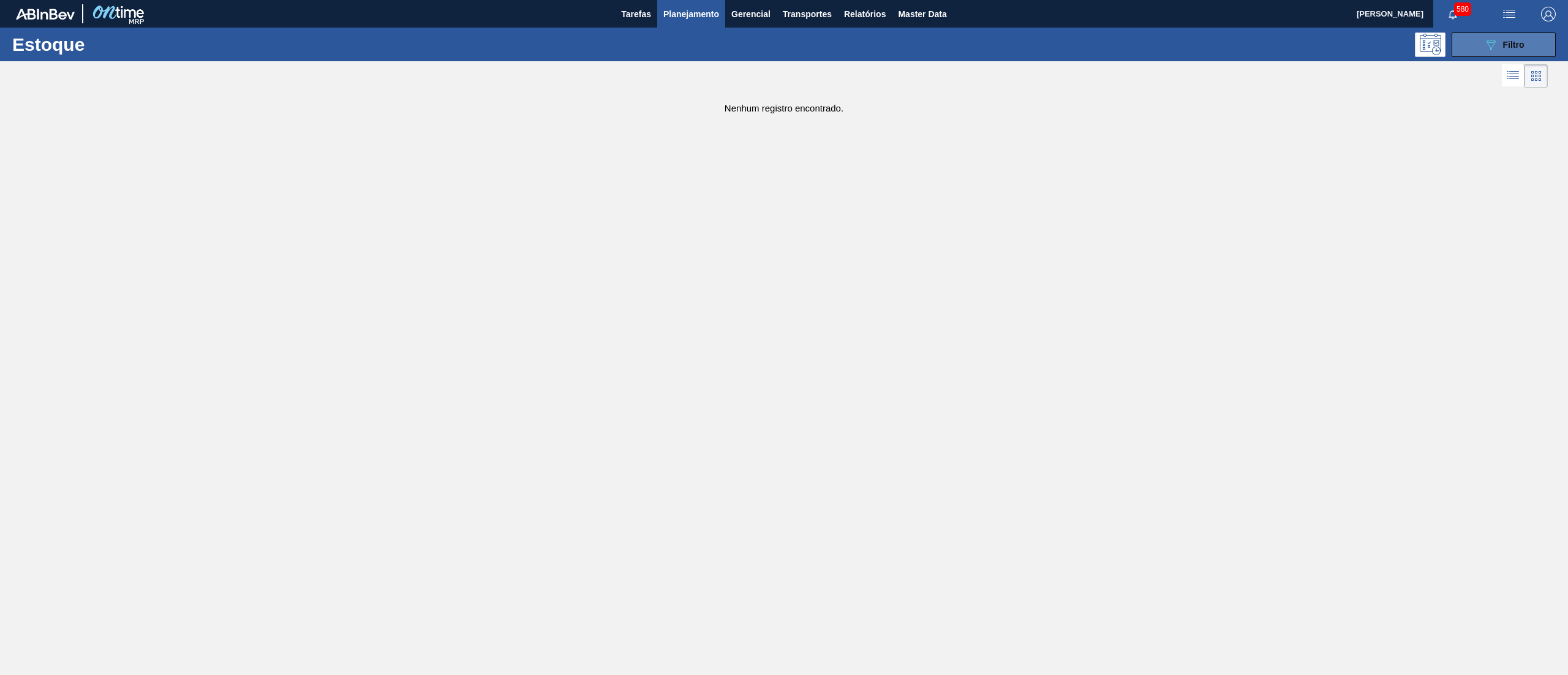
click at [1500, 46] on div "089F7B8B-B2A5-4AFE-B5C0-19BA573D28AC Filtro" at bounding box center [1504, 44] width 41 height 14
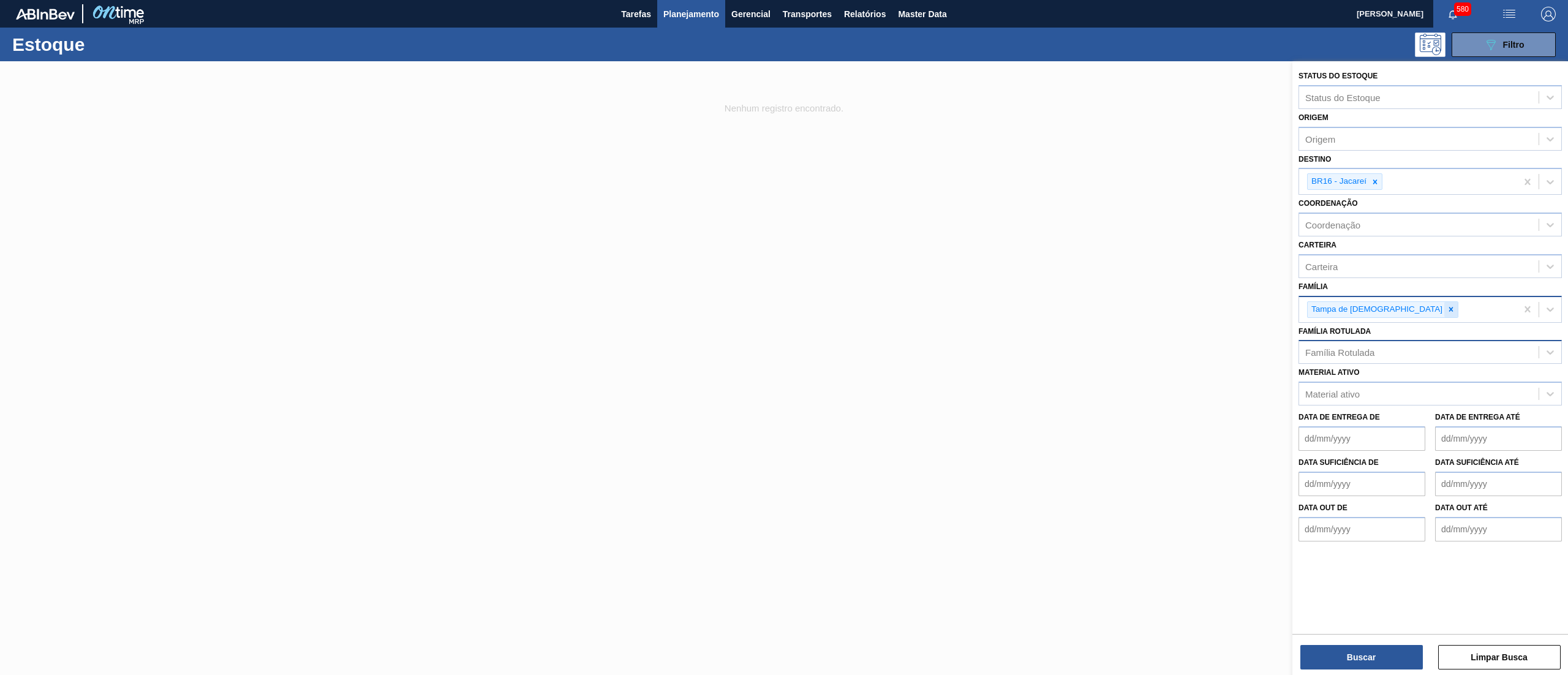
click at [1444, 315] on div at bounding box center [1451, 309] width 14 height 15
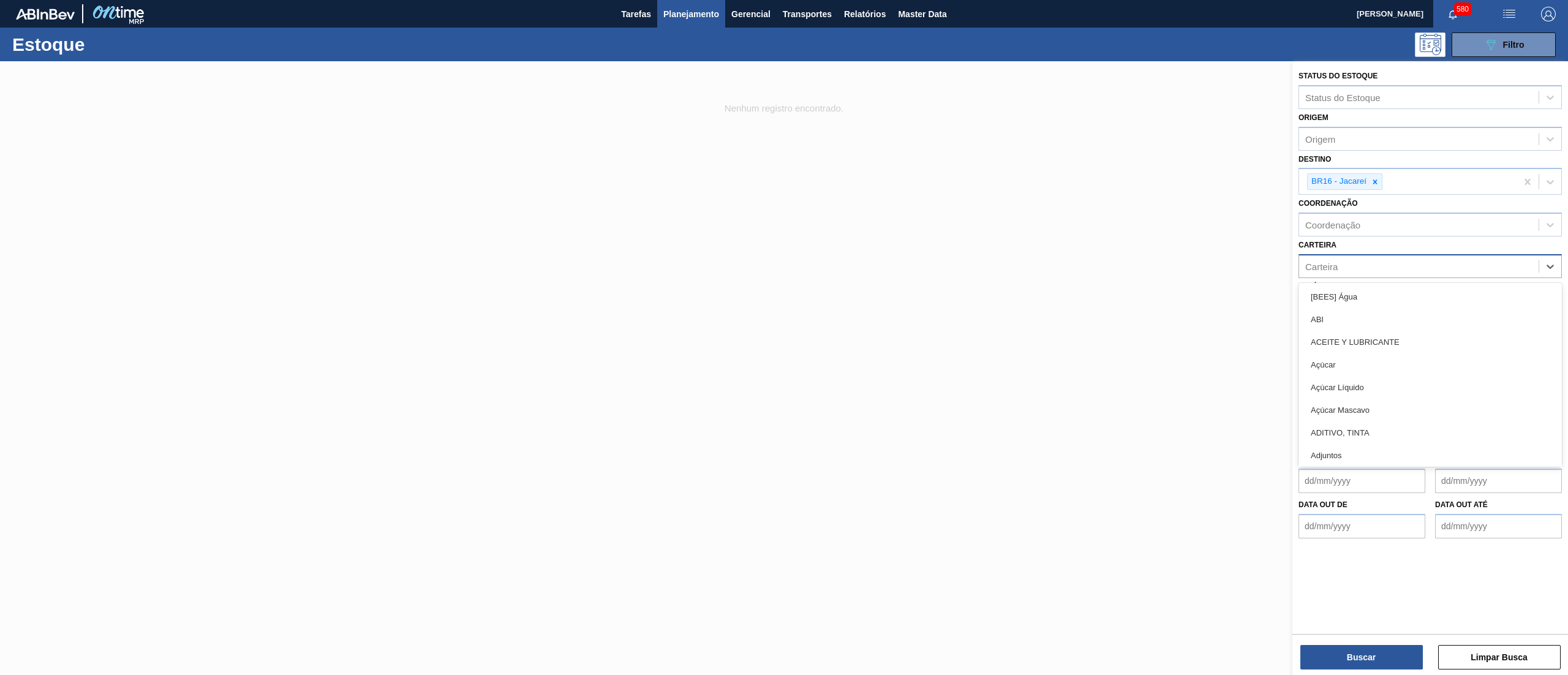
click at [1358, 271] on div "Carteira" at bounding box center [1418, 266] width 239 height 18
type input "tampa de"
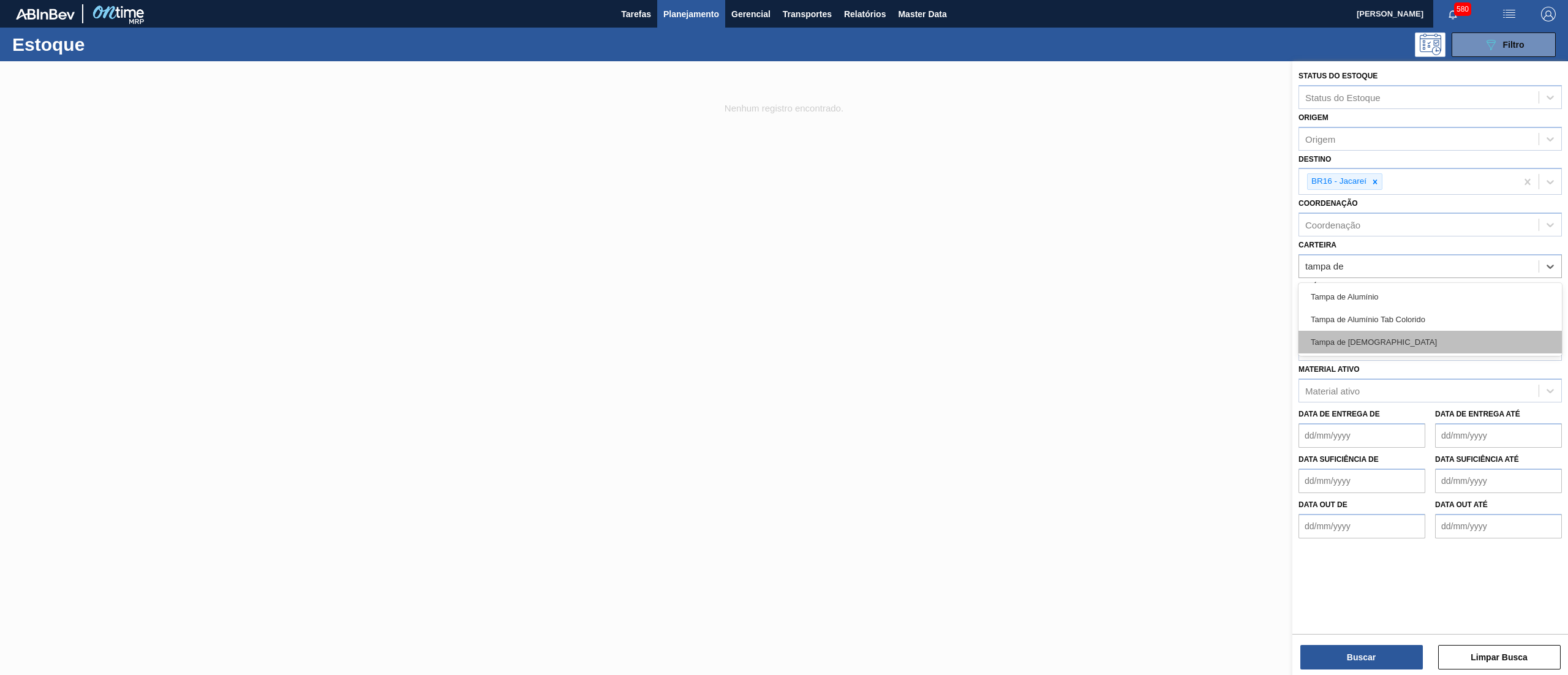
click at [1373, 351] on div "Tampa de [DEMOGRAPHIC_DATA]" at bounding box center [1430, 342] width 264 height 23
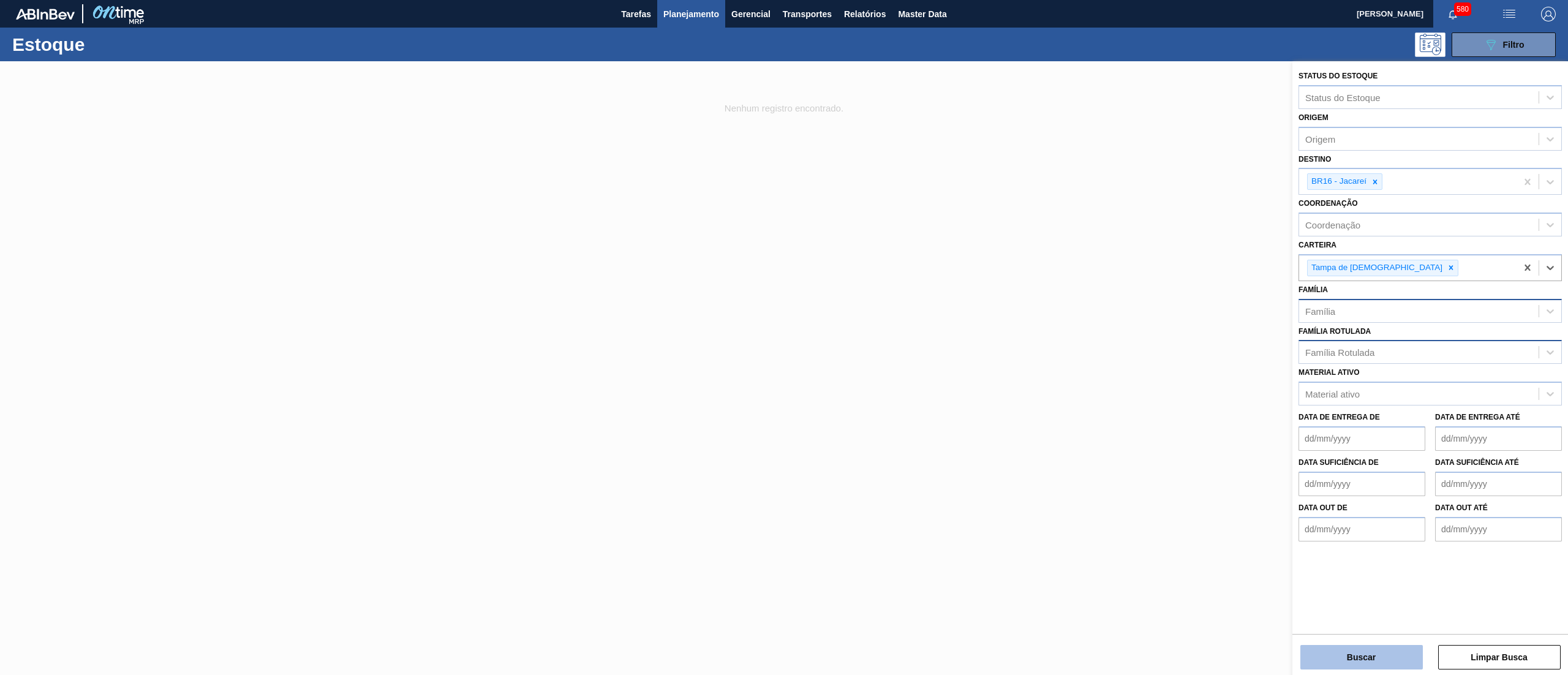
click at [1326, 659] on button "Buscar" at bounding box center [1361, 657] width 123 height 24
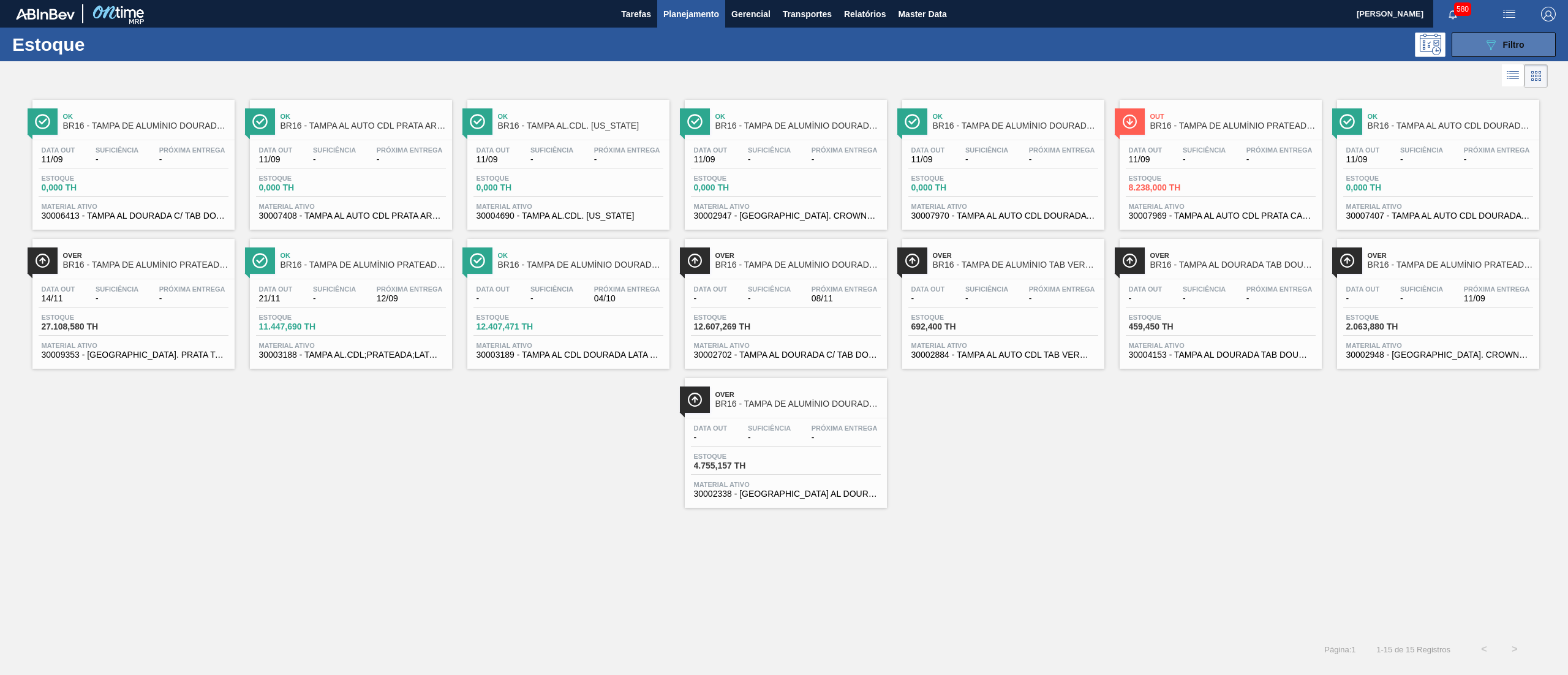
click at [1480, 45] on button "089F7B8B-B2A5-4AFE-B5C0-19BA573D28AC Filtro" at bounding box center [1504, 44] width 104 height 24
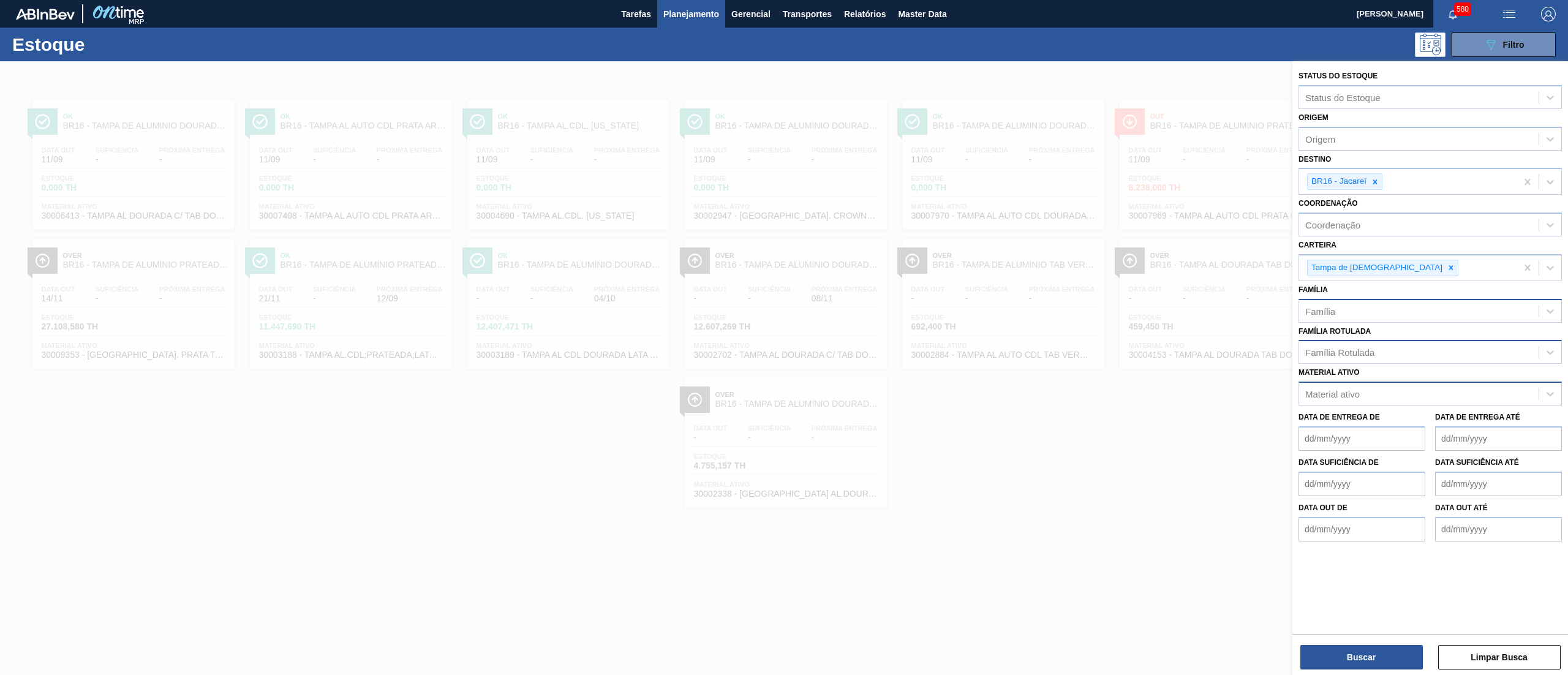
click at [1429, 392] on div "Material ativo" at bounding box center [1418, 394] width 239 height 18
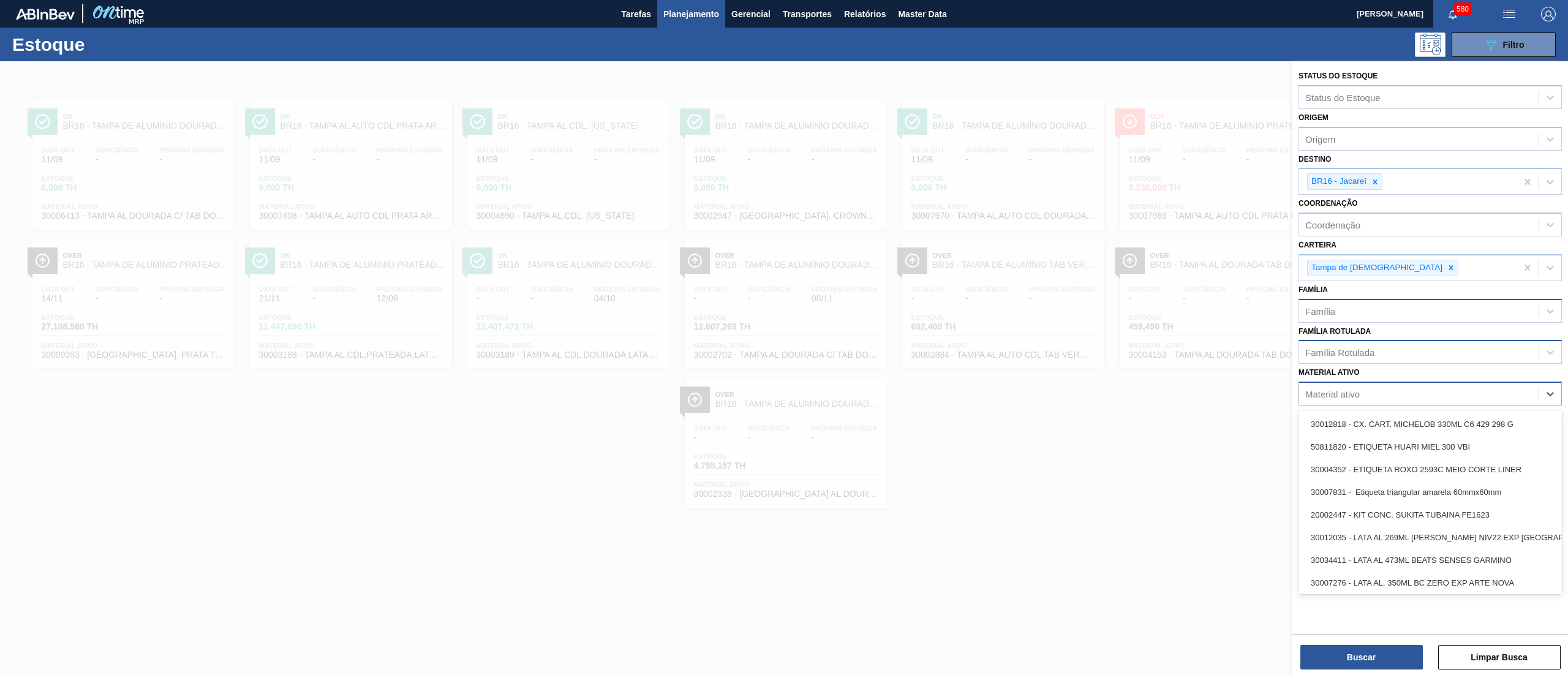
paste ativo "30003188"
type ativo "30003188"
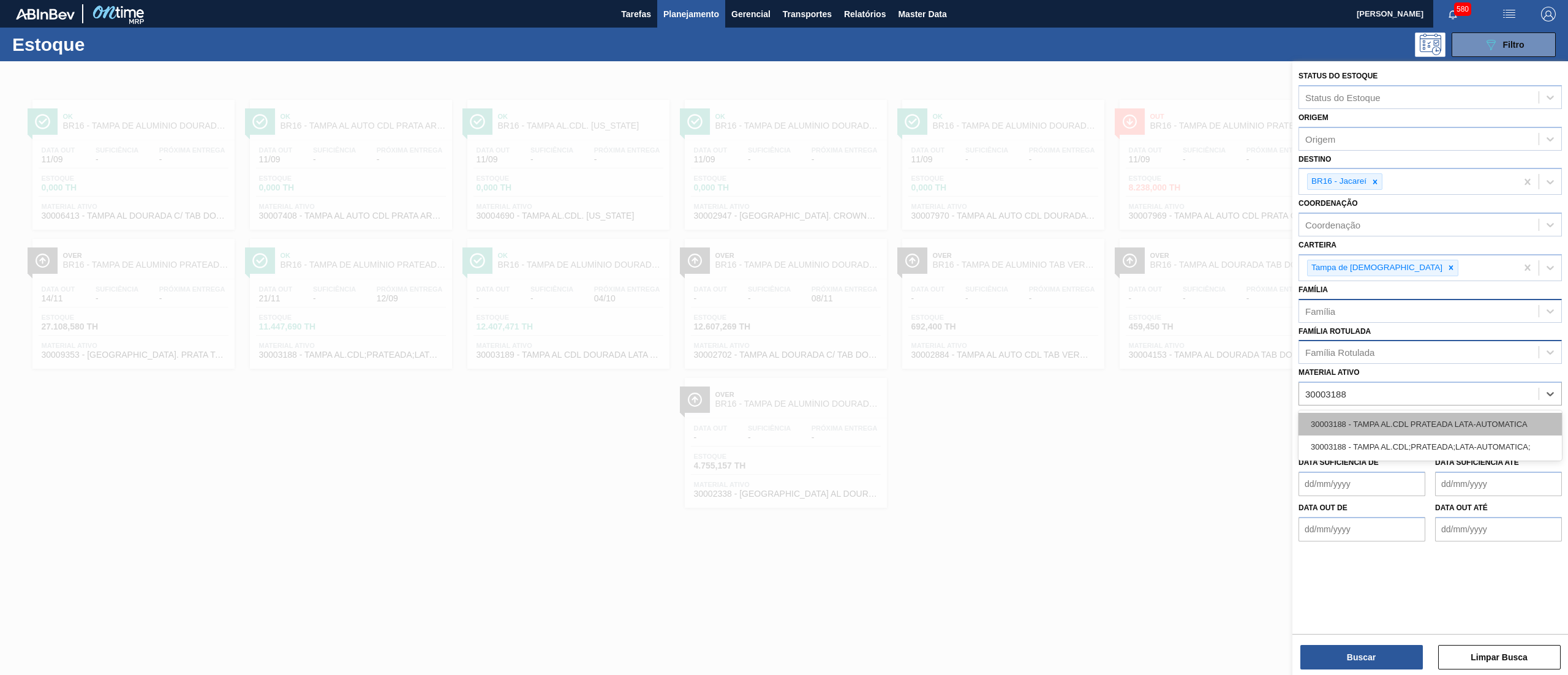
click at [1414, 426] on div "30003188 - TAMPA AL.CDL PRATEADA LATA-AUTOMATICA" at bounding box center [1430, 424] width 264 height 23
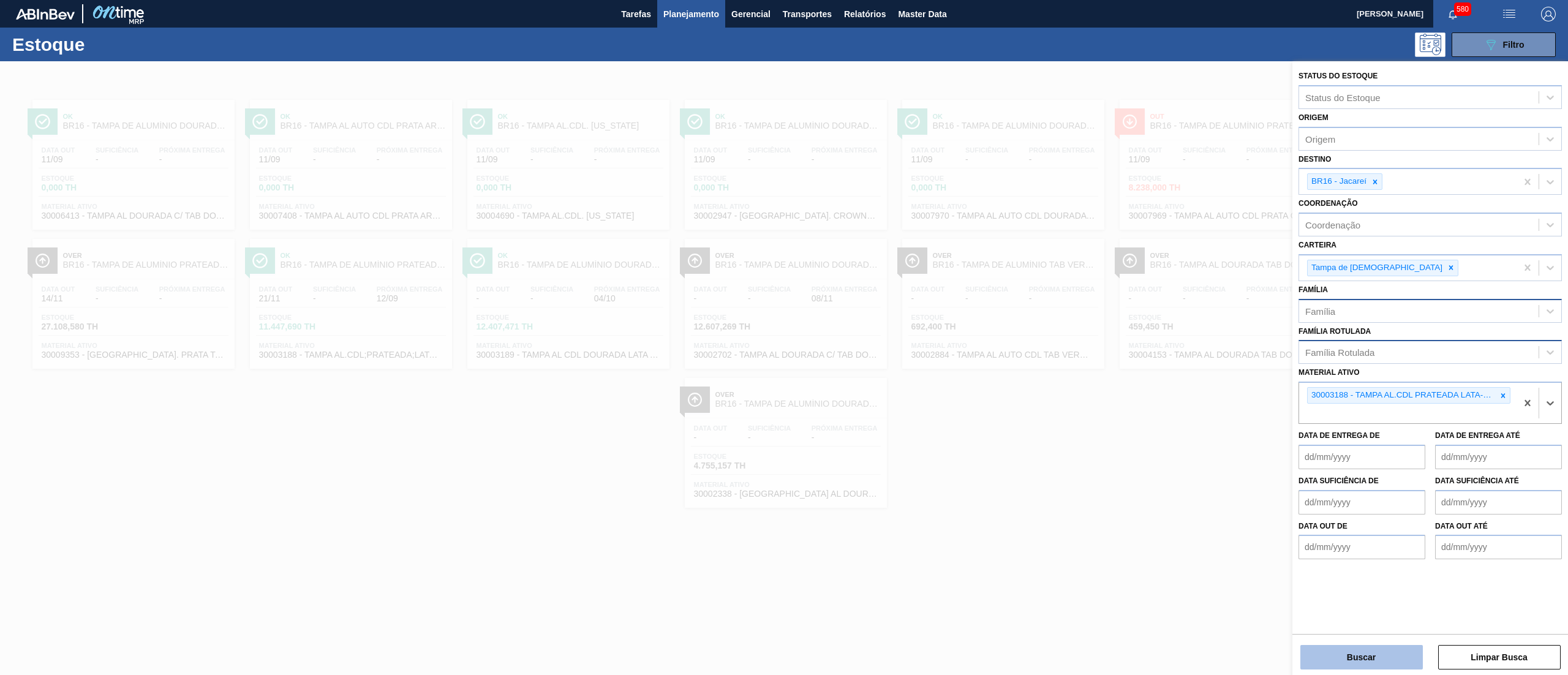
drag, startPoint x: 1349, startPoint y: 659, endPoint x: 1343, endPoint y: 656, distance: 6.7
click at [1343, 656] on button "Buscar" at bounding box center [1361, 657] width 123 height 24
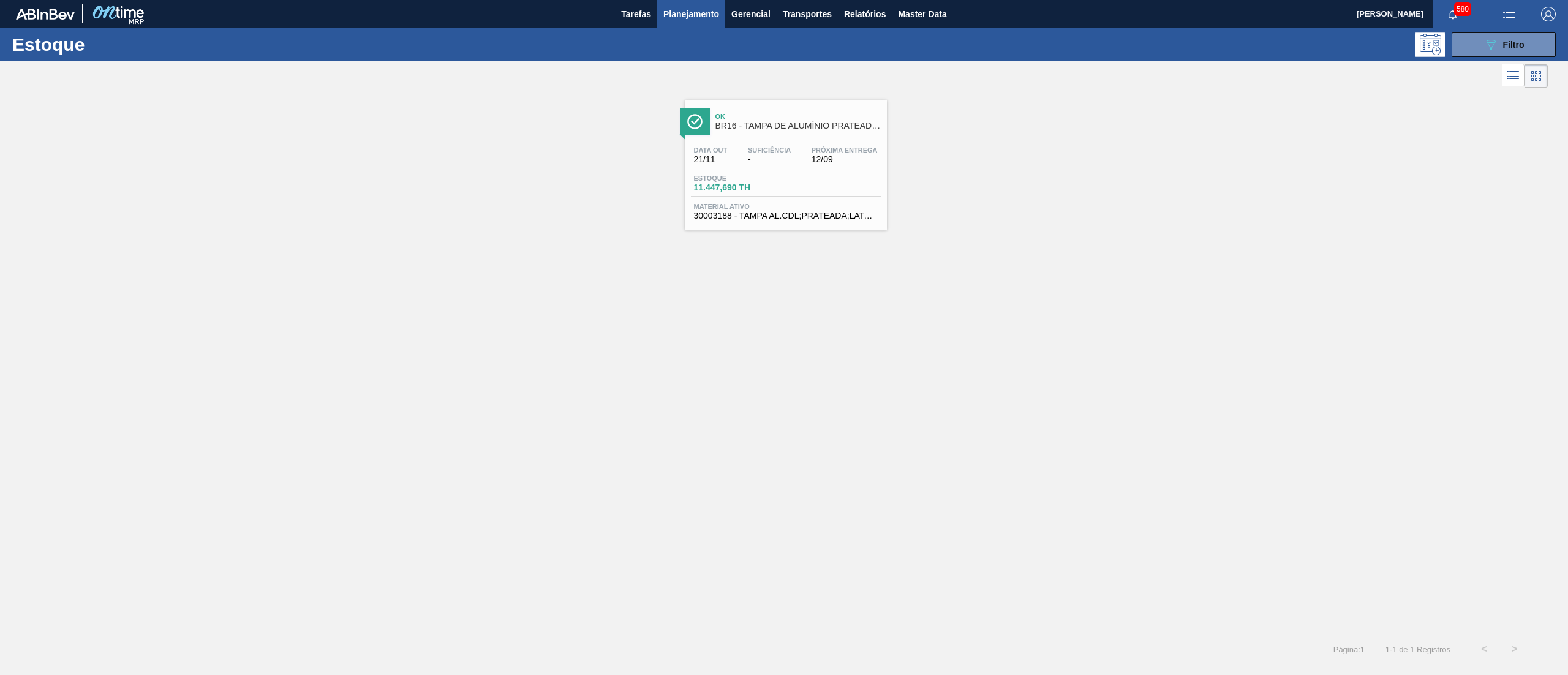
click at [801, 210] on div "Material ativo 30003188 - TAMPA AL.CDL;PRATEADA;LATA-AUTOMATICA;" at bounding box center [785, 212] width 190 height 18
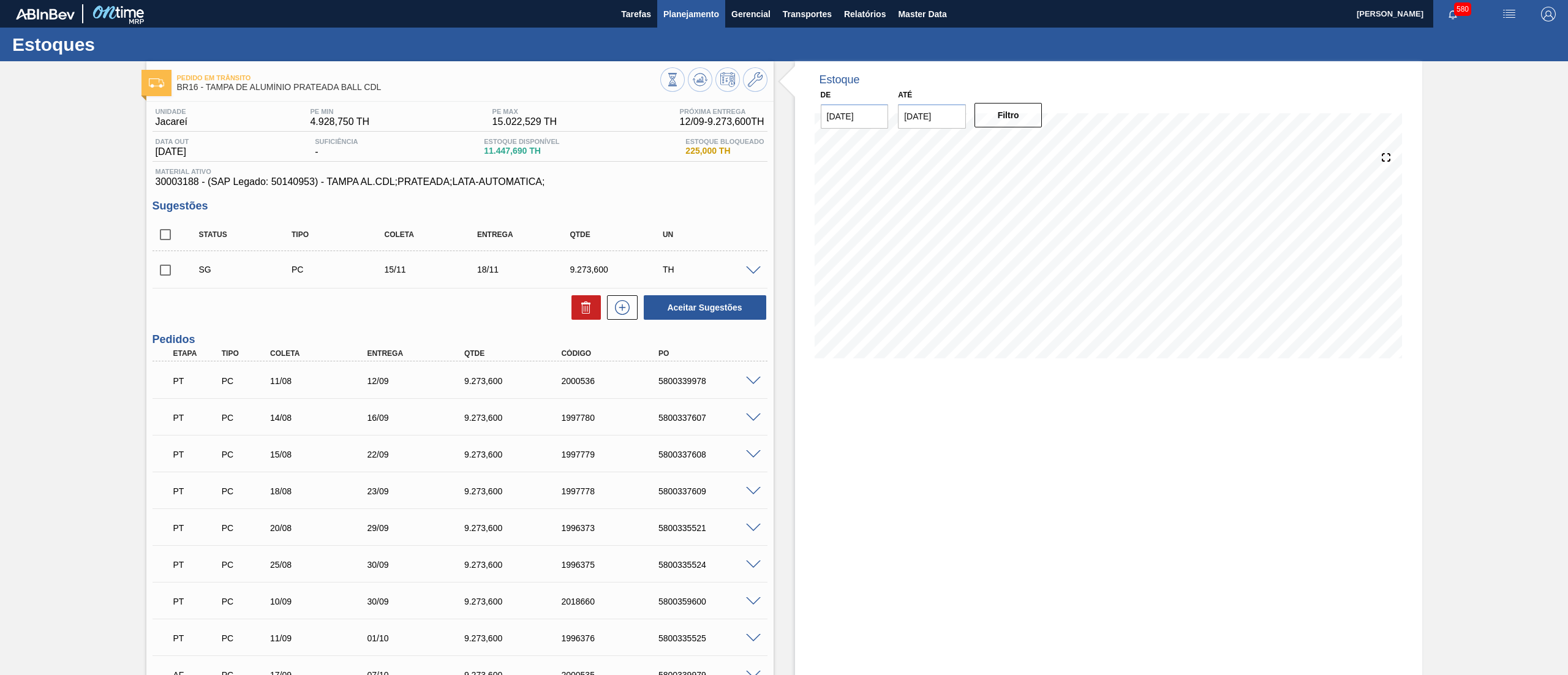
click at [682, 17] on span "Planejamento" at bounding box center [691, 14] width 56 height 14
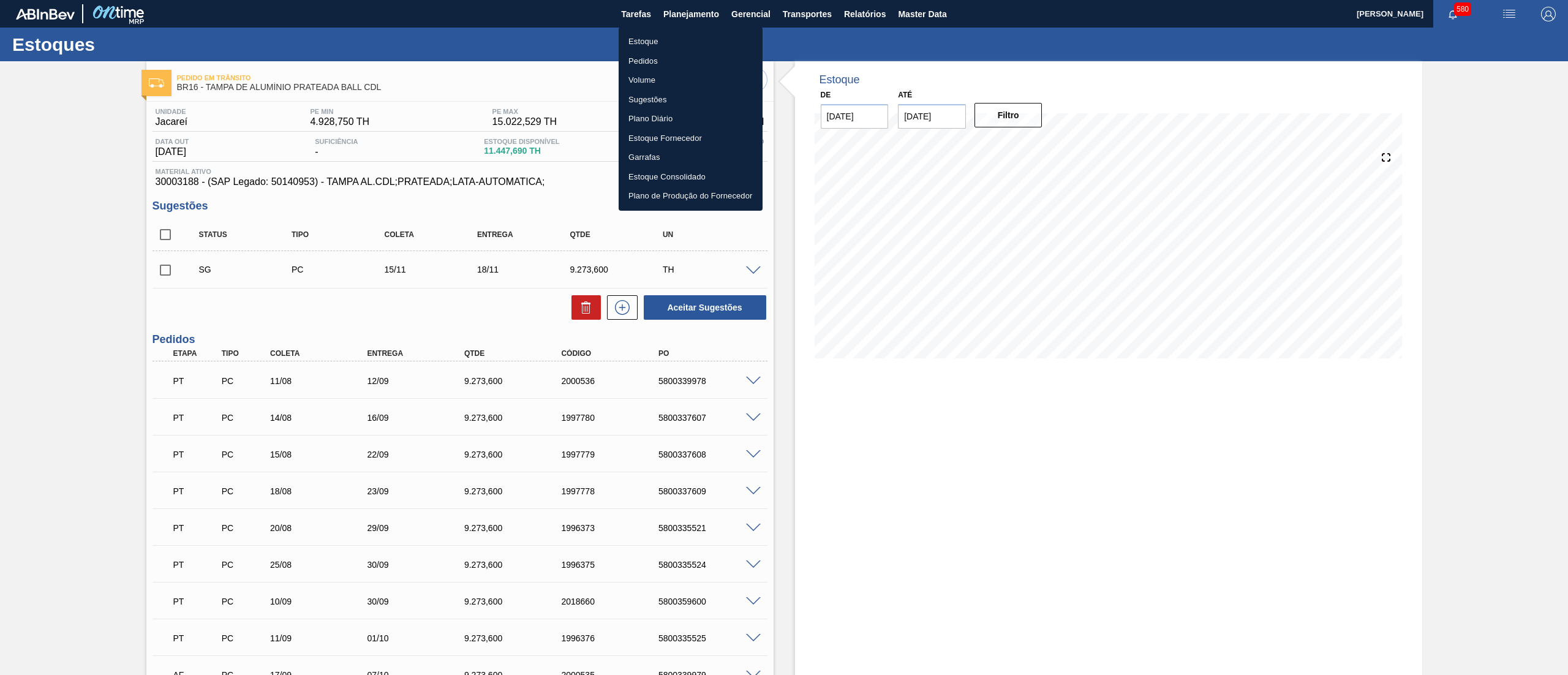
click at [657, 41] on li "Estoque" at bounding box center [691, 41] width 144 height 19
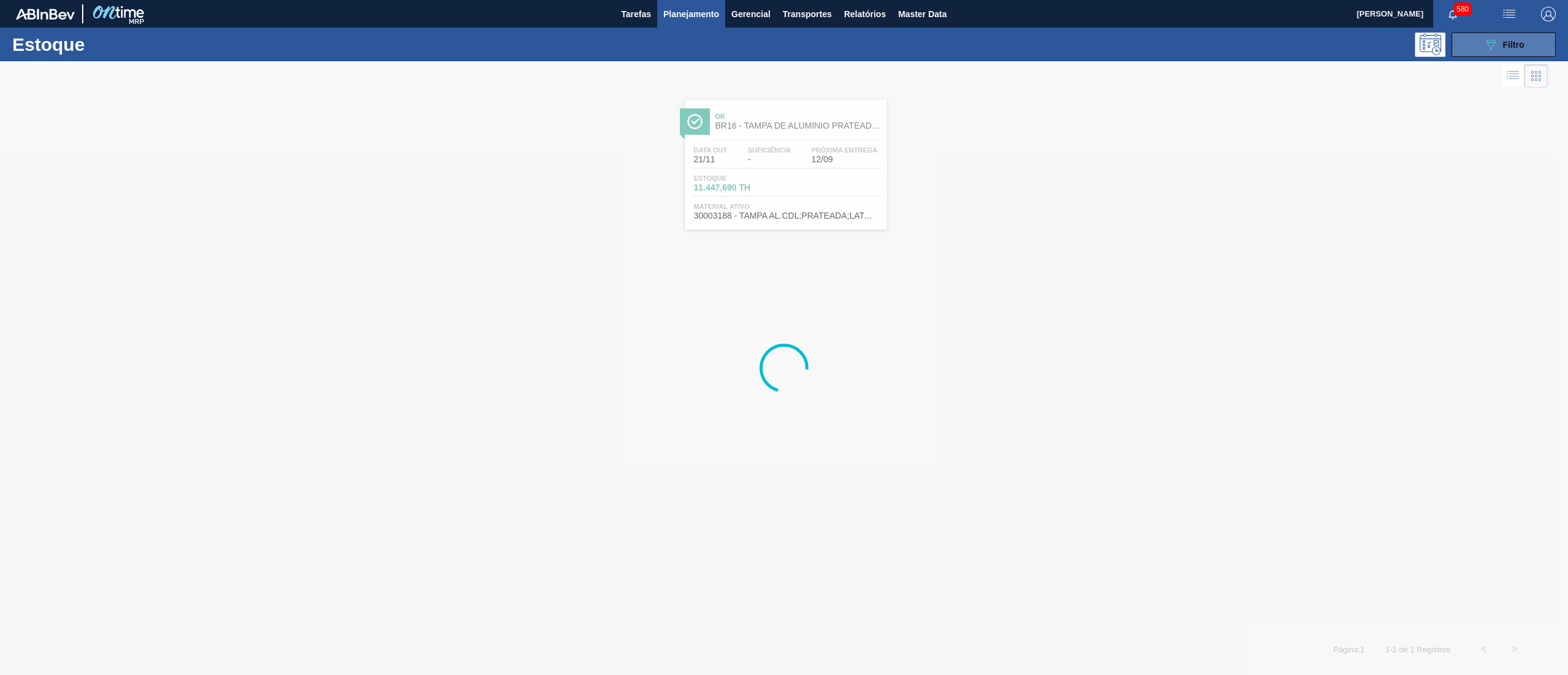
click at [1465, 42] on button "089F7B8B-B2A5-4AFE-B5C0-19BA573D28AC Filtro" at bounding box center [1504, 44] width 104 height 24
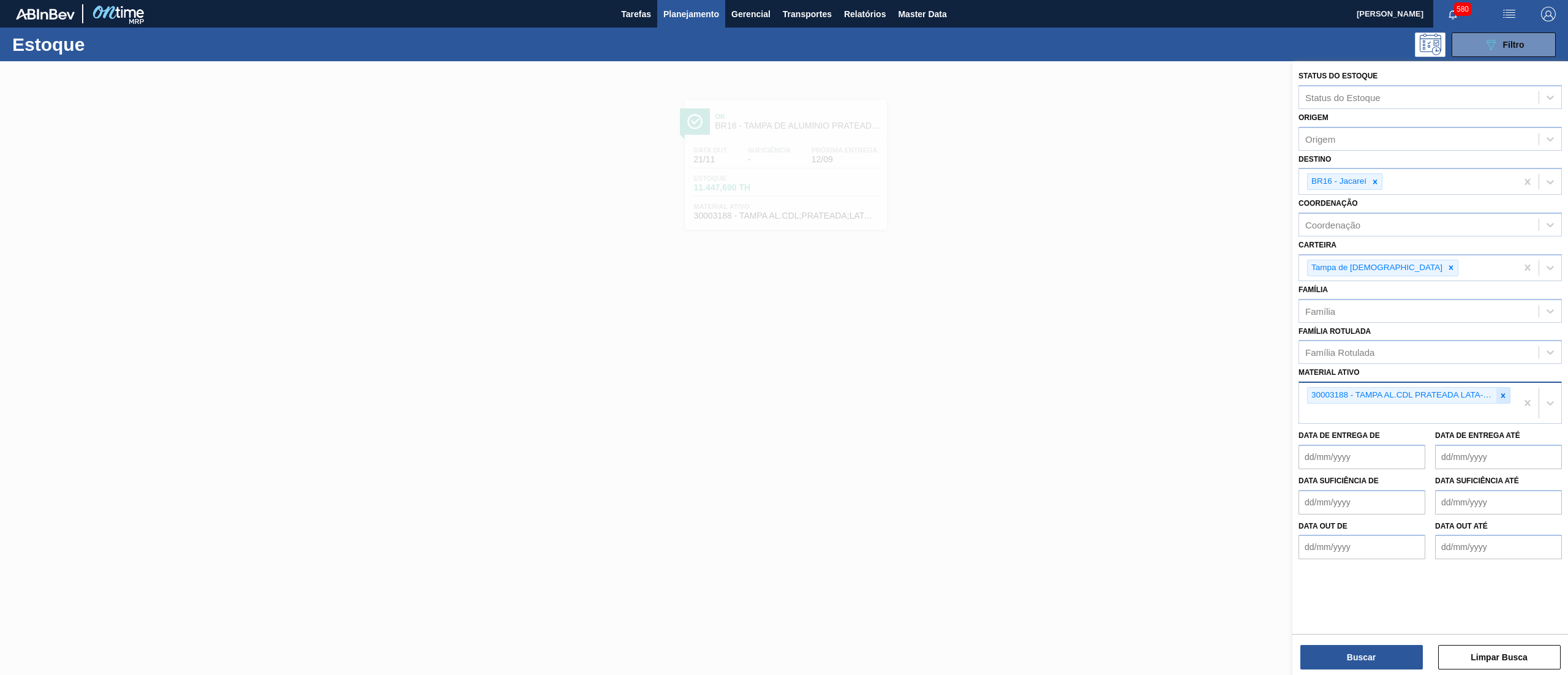
click at [1500, 394] on icon at bounding box center [1503, 396] width 9 height 9
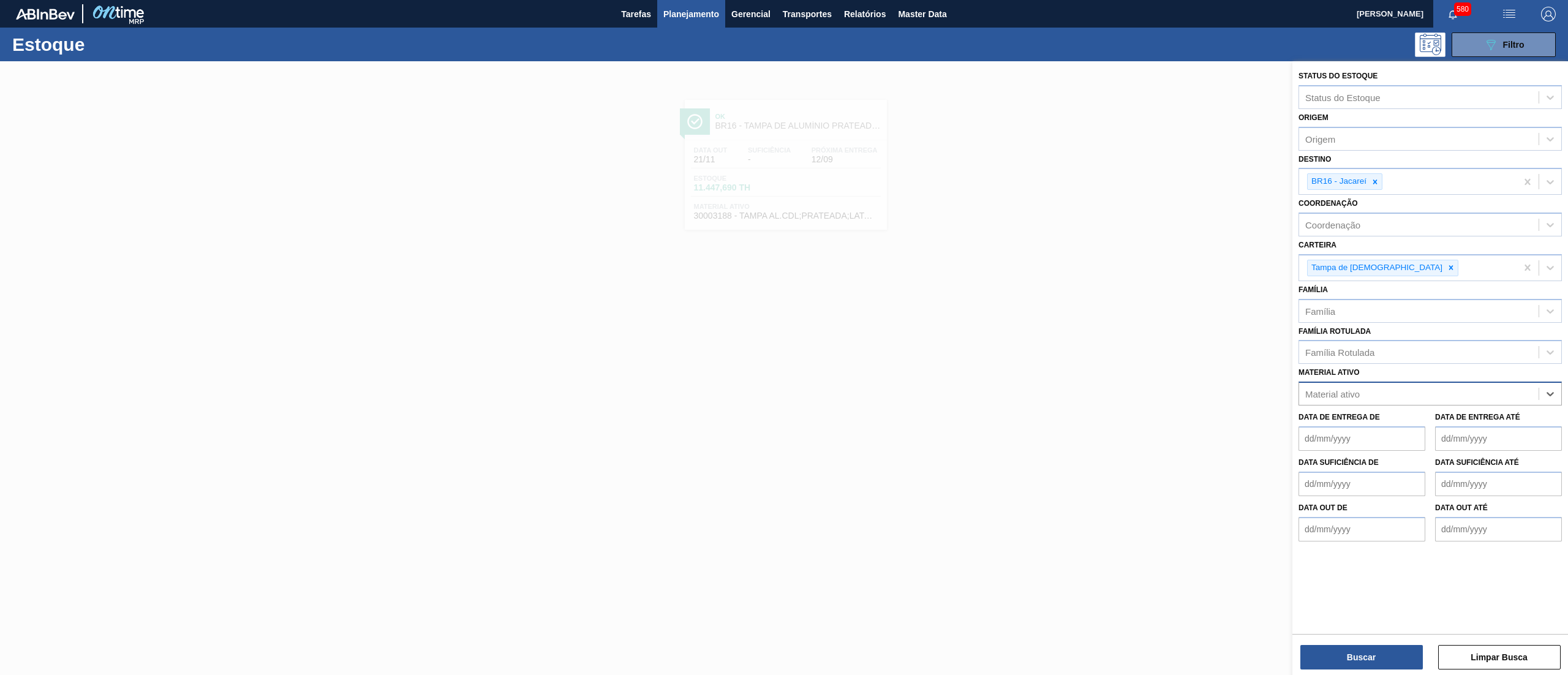
paste ativo "30002948"
type ativo "30002948"
click at [1420, 392] on div "Material ativo" at bounding box center [1418, 394] width 239 height 18
paste ativo "30002948"
type ativo "30002948"
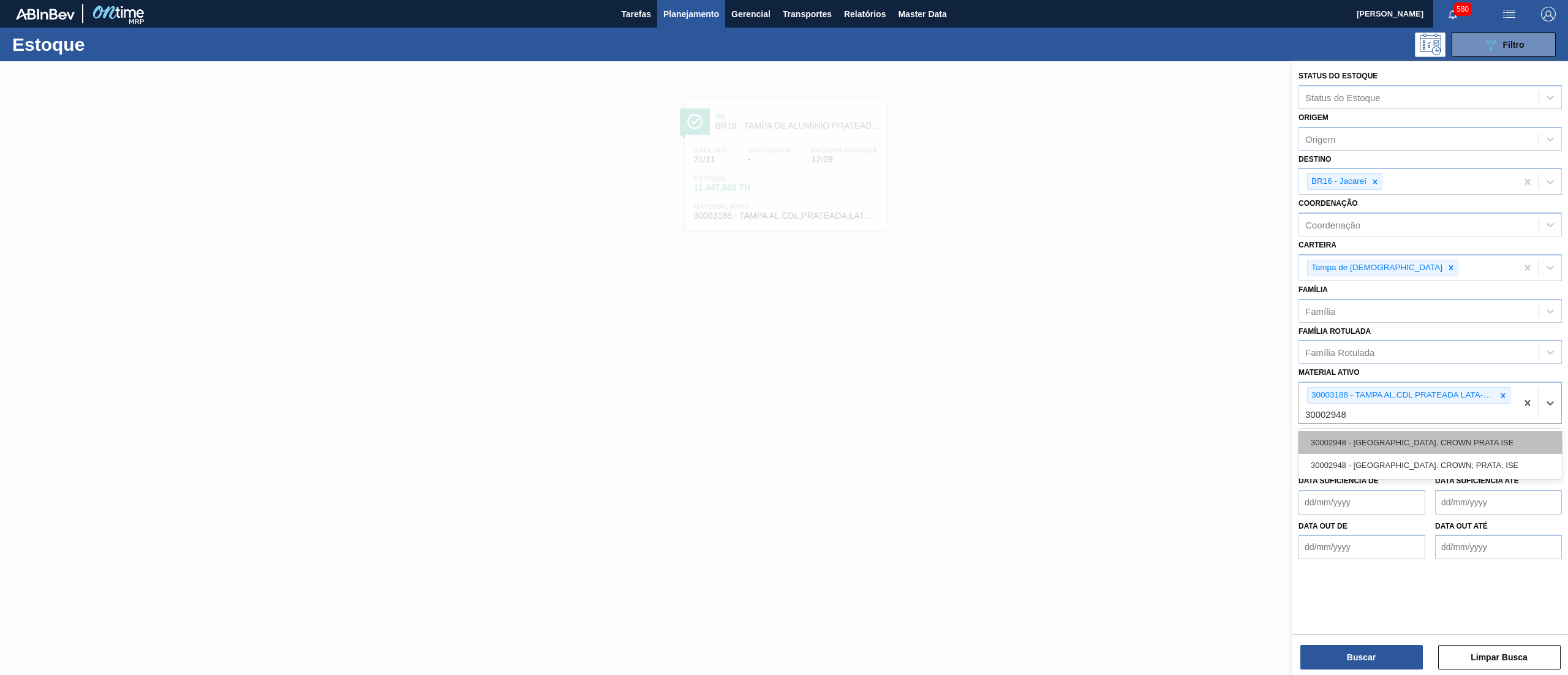
click at [1426, 453] on div "30002948 - [GEOGRAPHIC_DATA]. CROWN PRATA ISE 30002948 - [GEOGRAPHIC_DATA]. CRO…" at bounding box center [1430, 454] width 264 height 50
click at [1463, 438] on div "30002948 - [GEOGRAPHIC_DATA]. CROWN PRATA ISE" at bounding box center [1430, 443] width 264 height 23
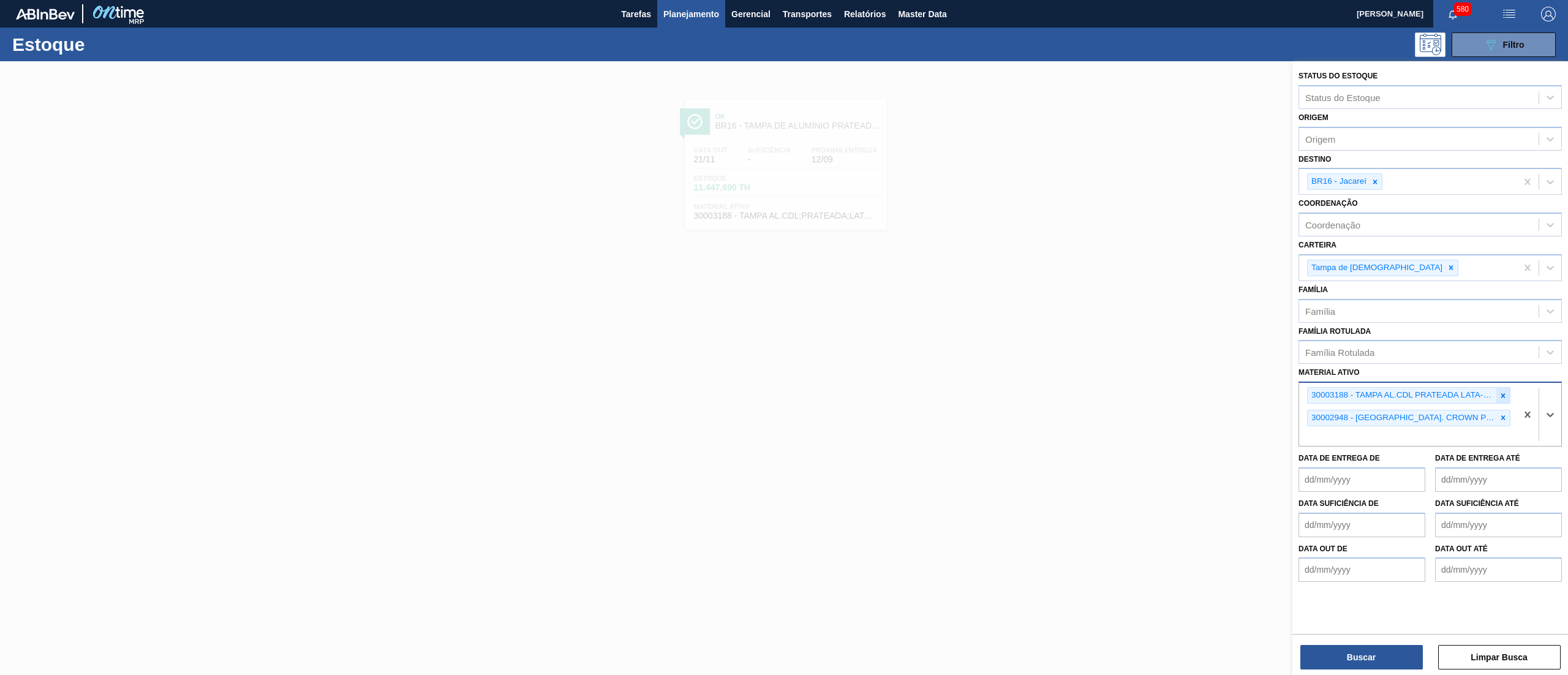
click at [1499, 396] on icon at bounding box center [1503, 396] width 9 height 9
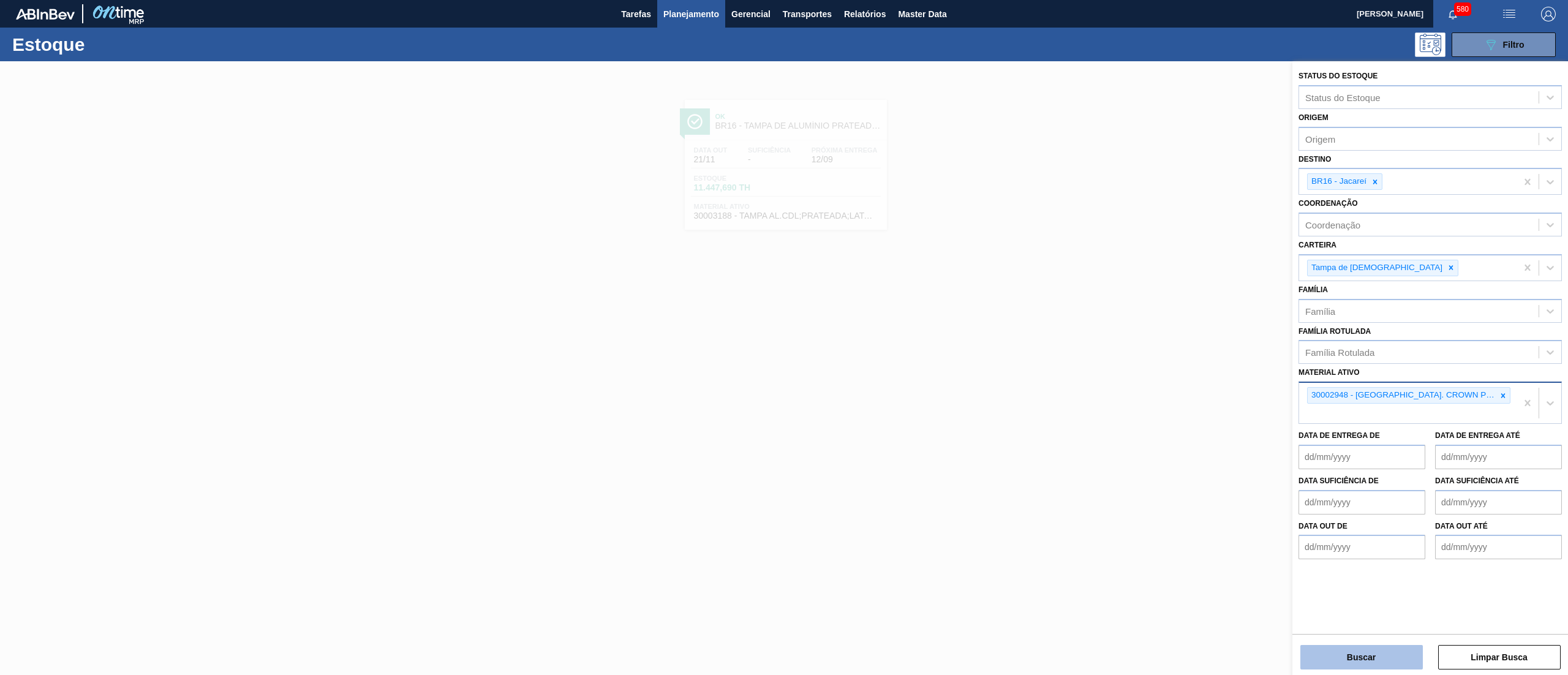
click at [1357, 658] on button "Buscar" at bounding box center [1361, 657] width 123 height 24
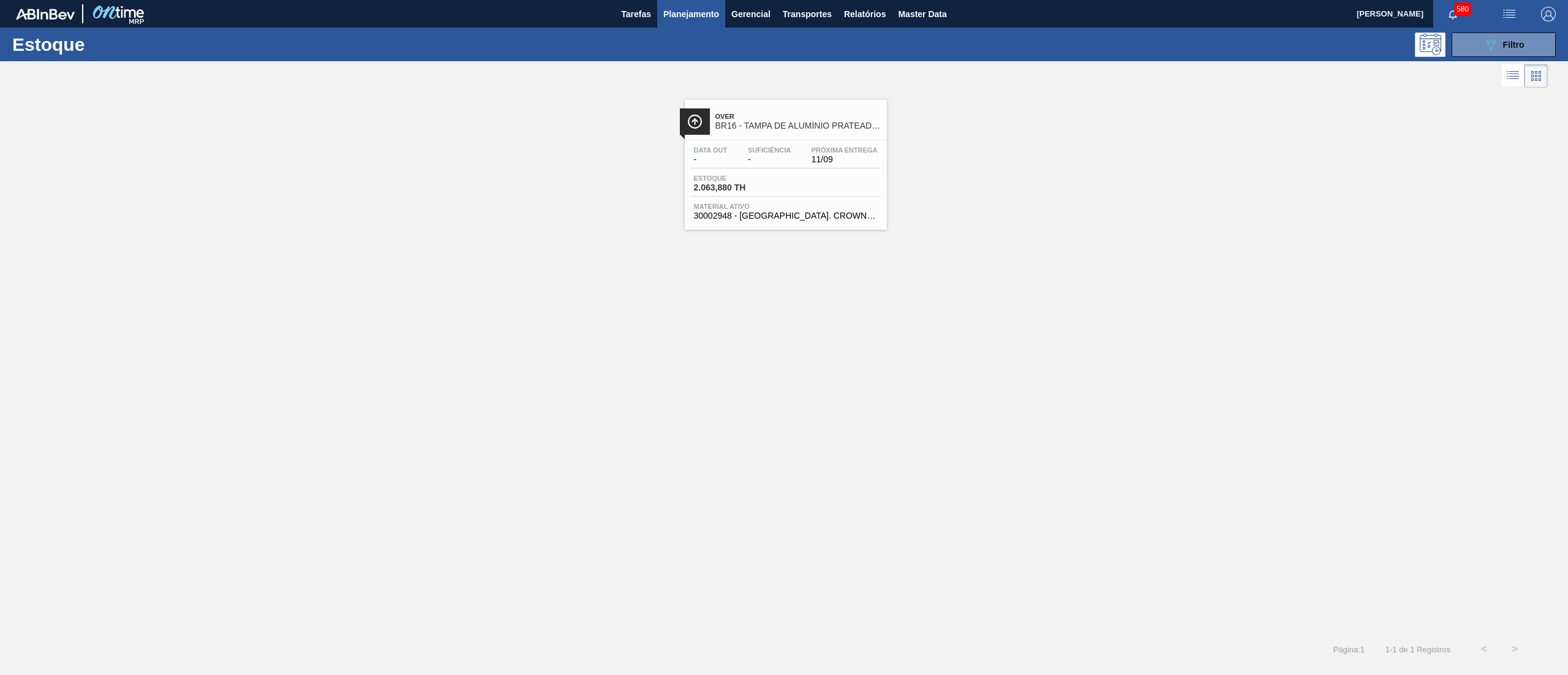
click at [792, 218] on span "30002948 - [GEOGRAPHIC_DATA]. CROWN; PRATA; ISE" at bounding box center [785, 215] width 183 height 9
